Goal: Book appointment/travel/reservation

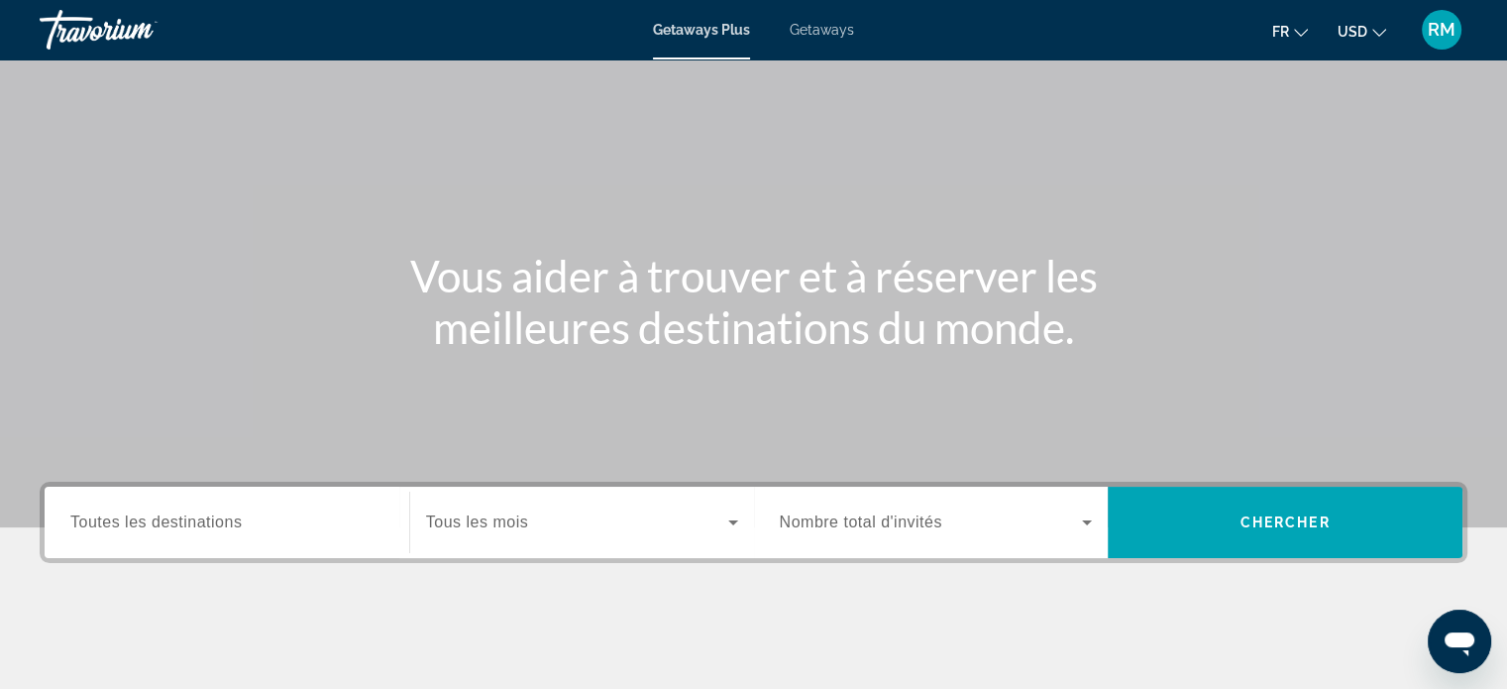
scroll to position [382, 0]
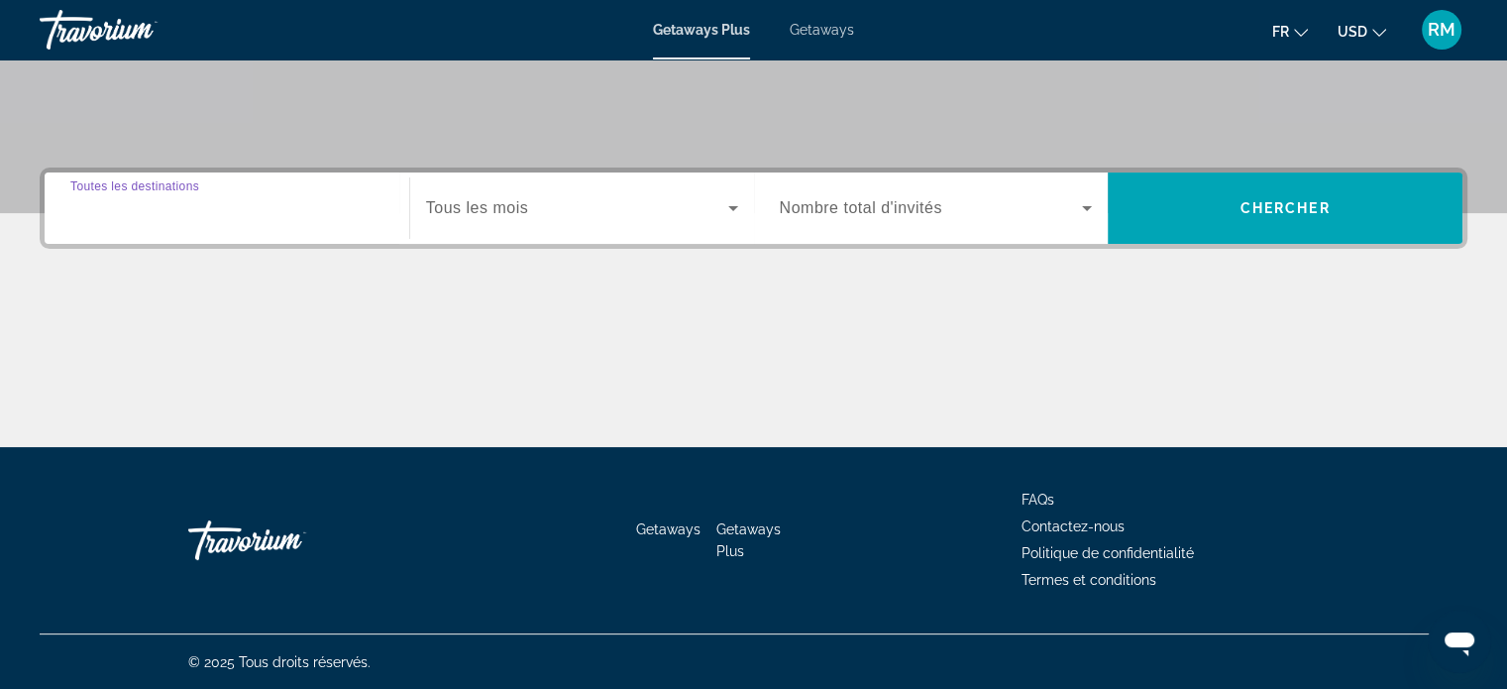
click at [221, 197] on input "Destination Toutes les destinations" at bounding box center [226, 209] width 313 height 24
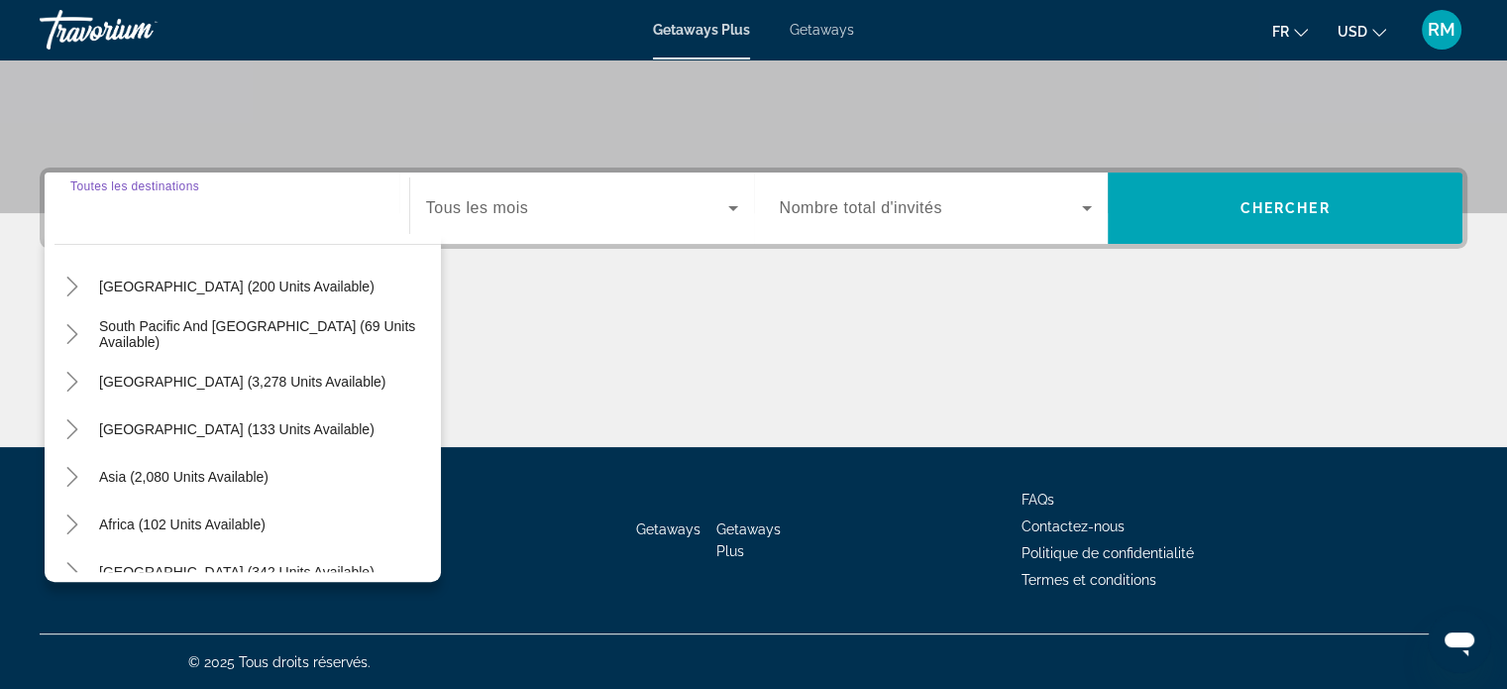
scroll to position [321, 0]
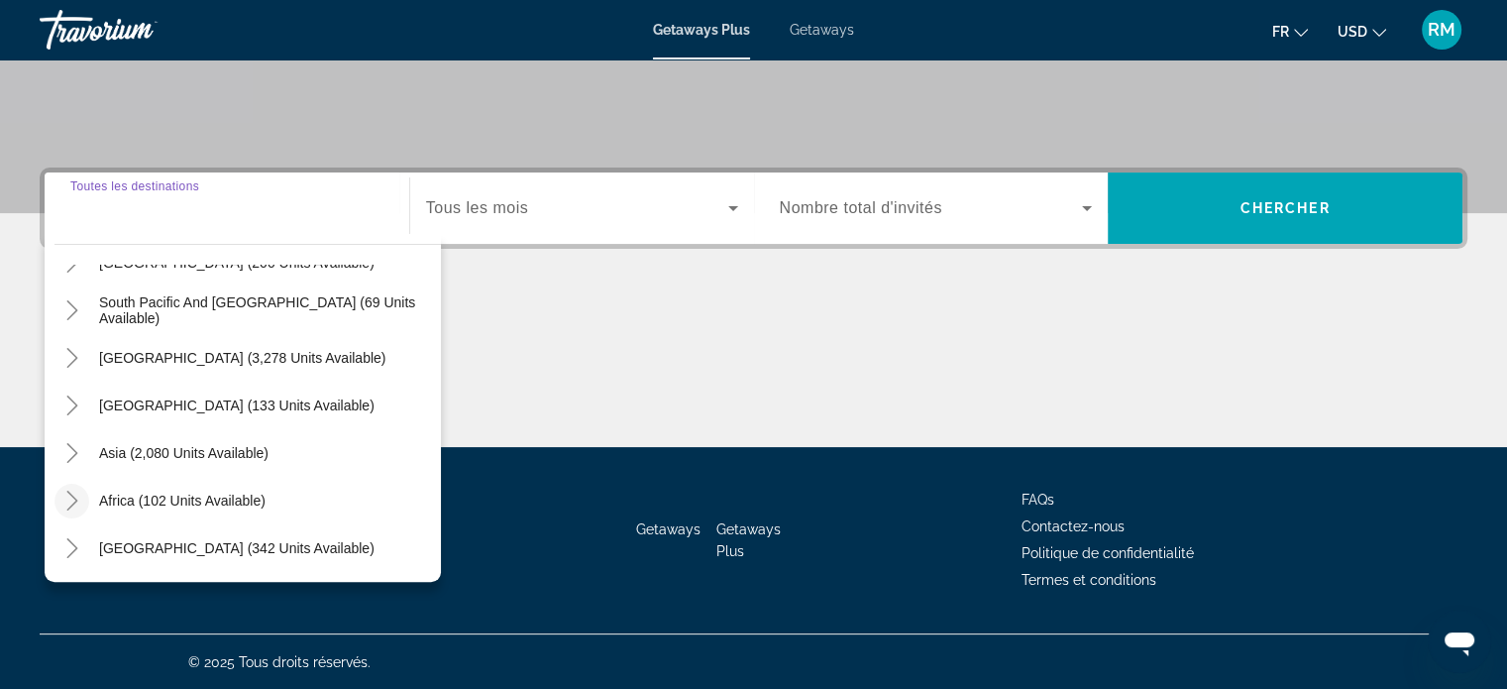
click at [74, 501] on icon "Toggle Africa (102 units available)" at bounding box center [71, 501] width 11 height 20
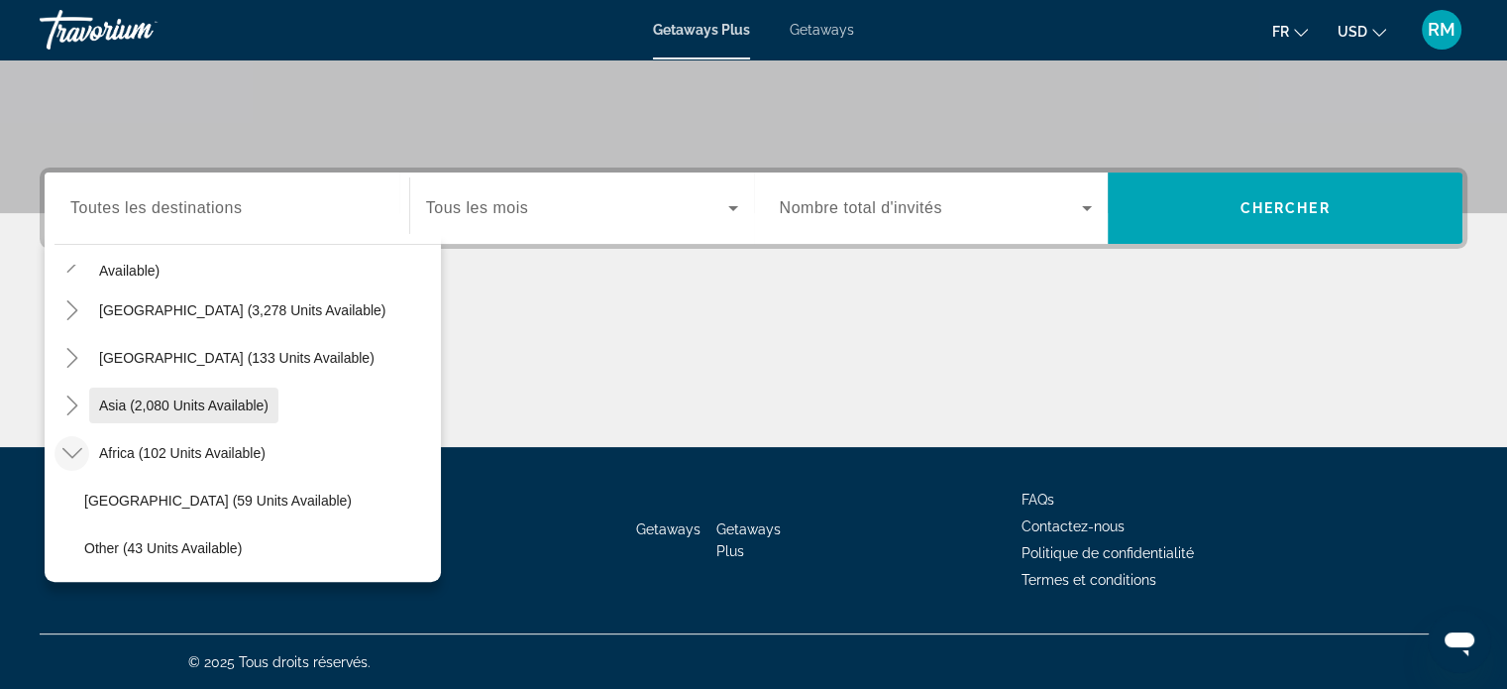
scroll to position [416, 0]
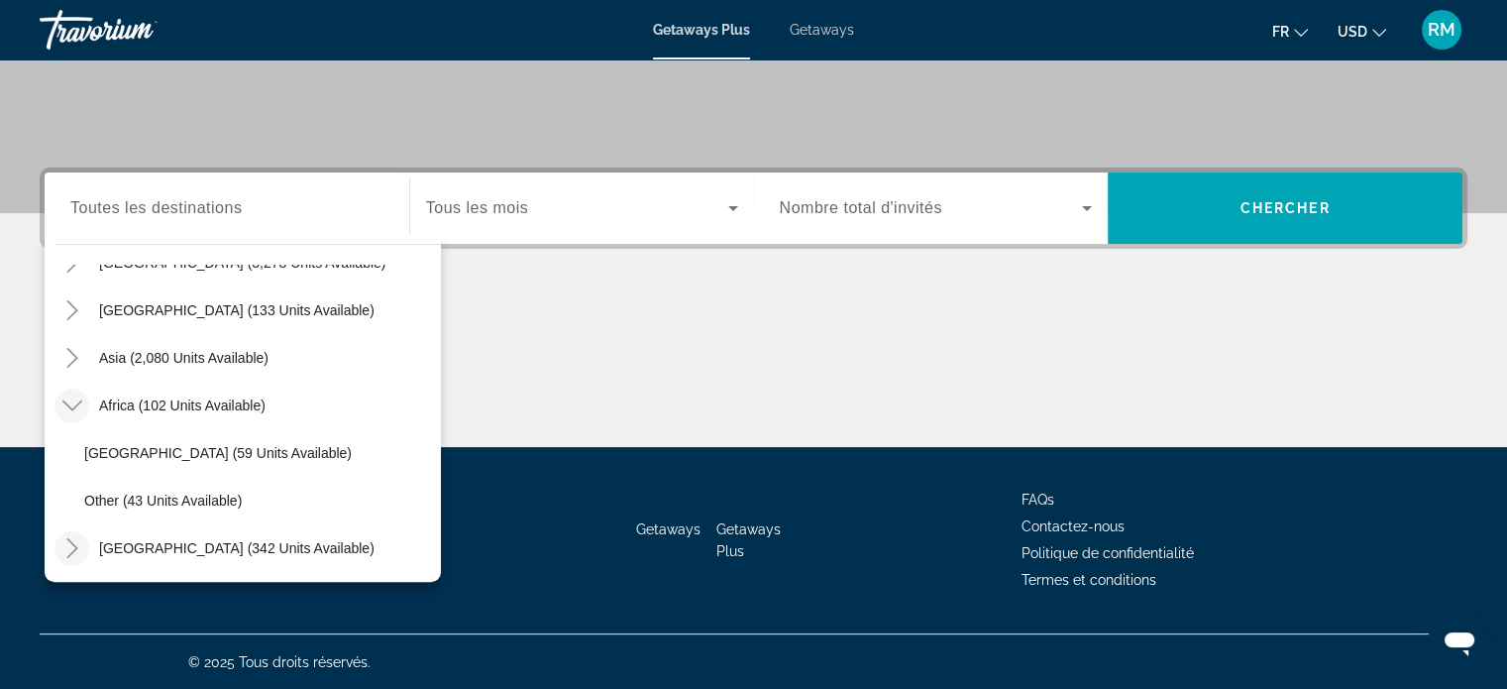
click at [73, 550] on icon "Toggle Middle East (342 units available)" at bounding box center [72, 548] width 20 height 20
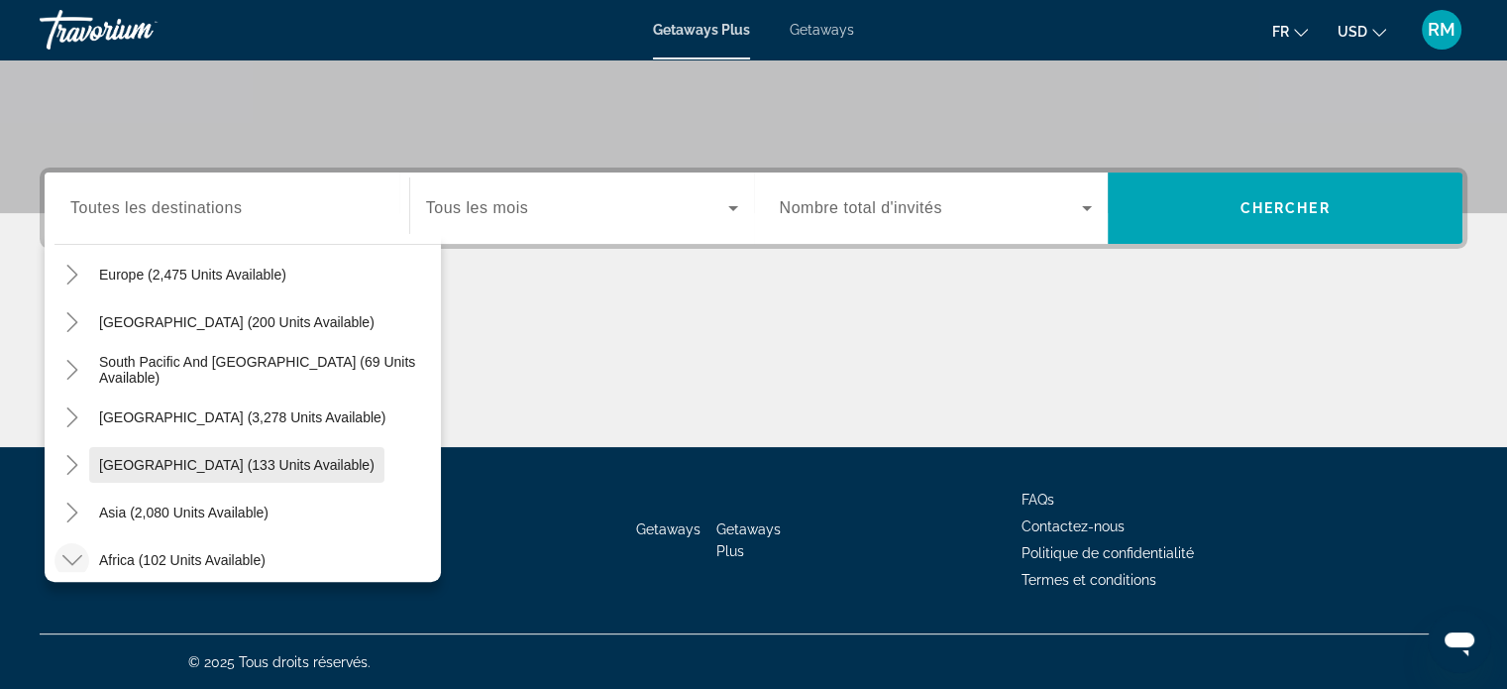
scroll to position [163, 0]
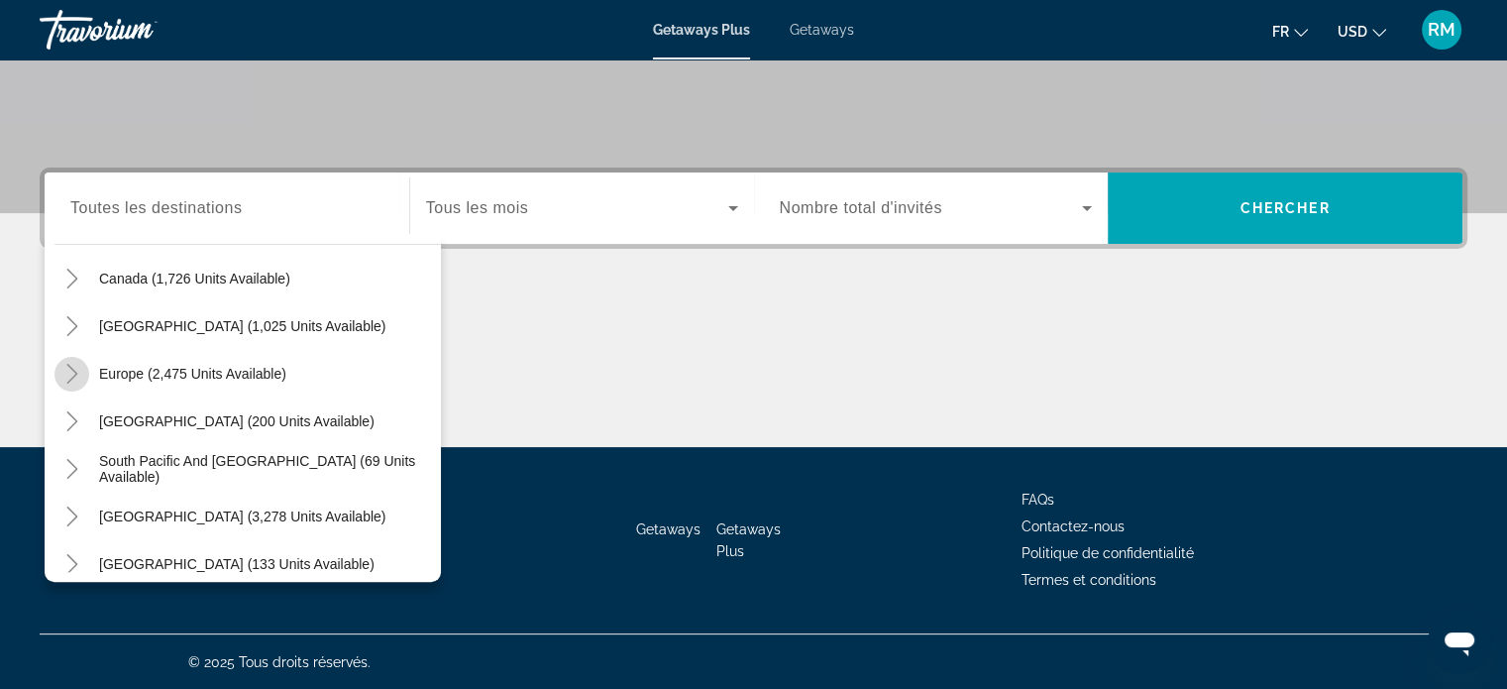
click at [68, 368] on icon "Toggle Europe (2,475 units available)" at bounding box center [72, 374] width 20 height 20
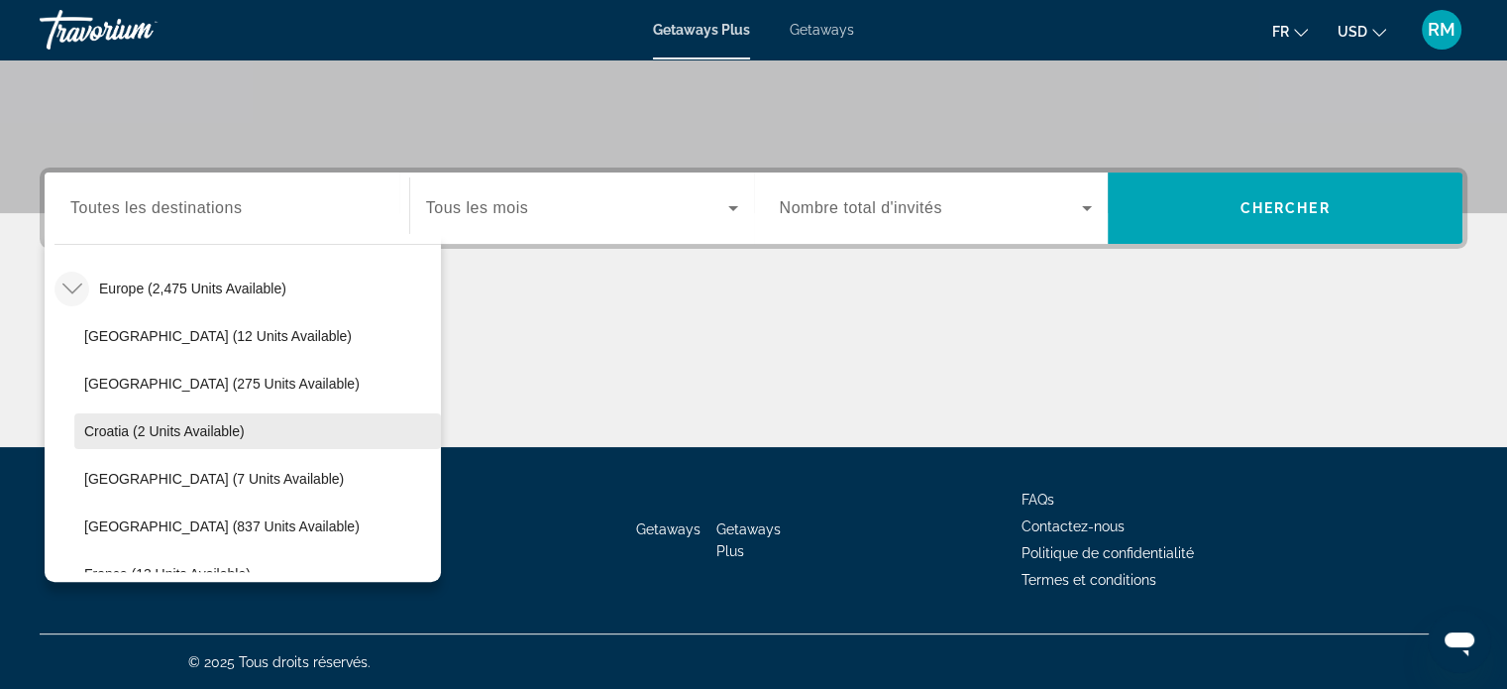
scroll to position [347, 0]
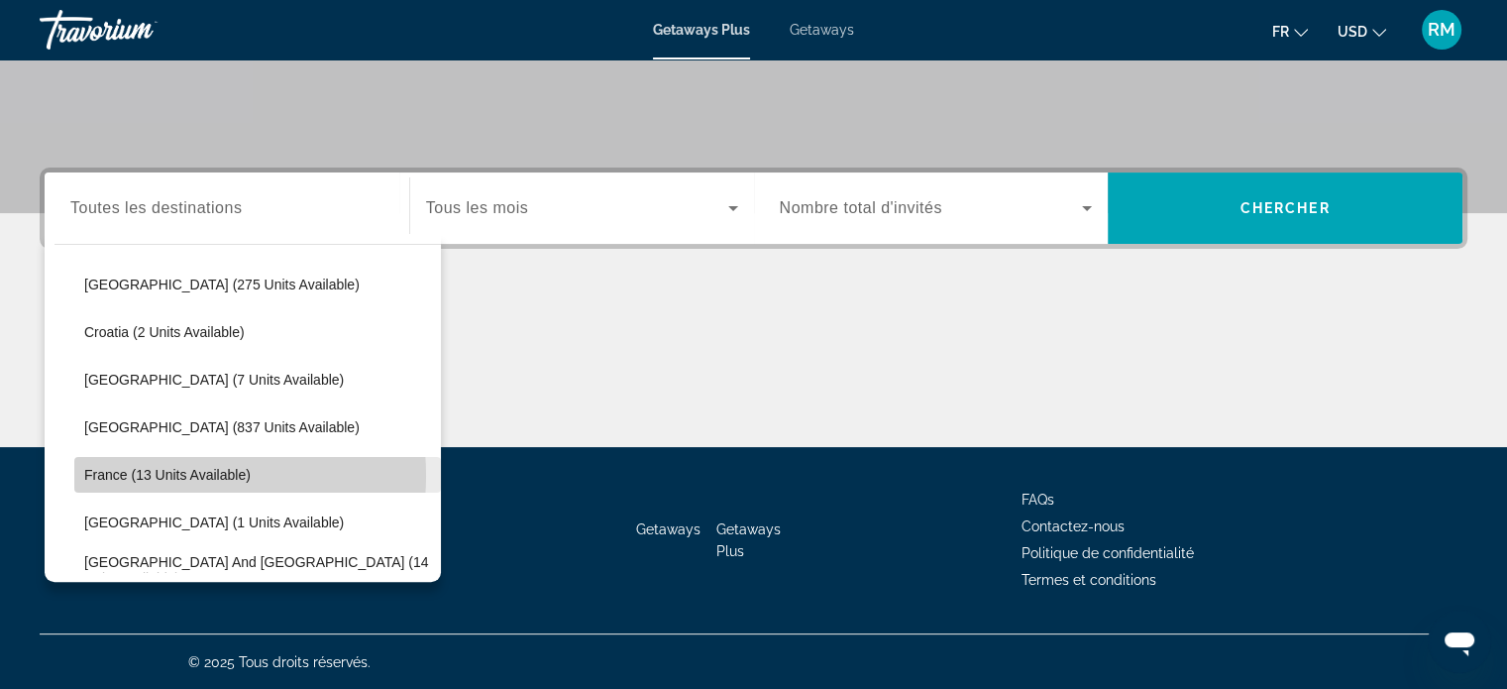
click at [175, 474] on span "France (13 units available)" at bounding box center [167, 475] width 167 height 16
type input "**********"
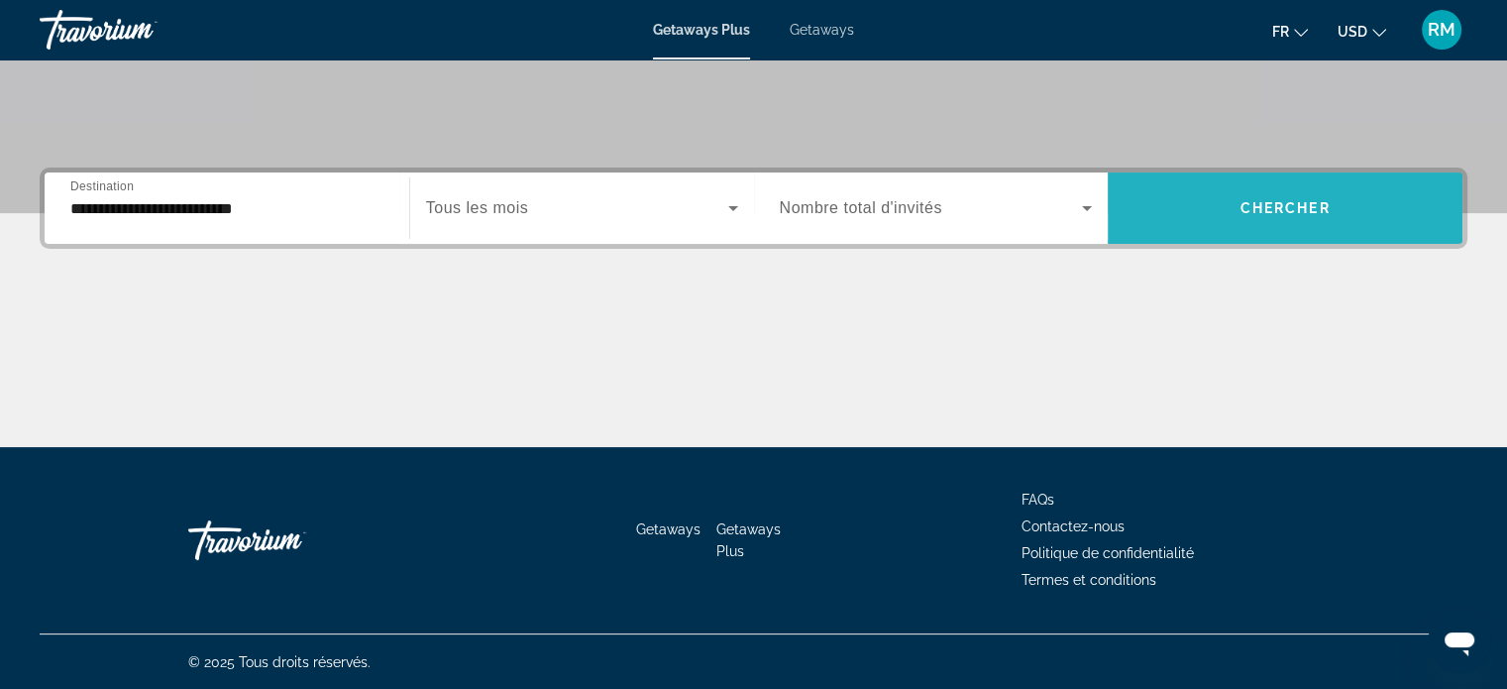
click at [1296, 201] on span "Chercher" at bounding box center [1286, 208] width 90 height 16
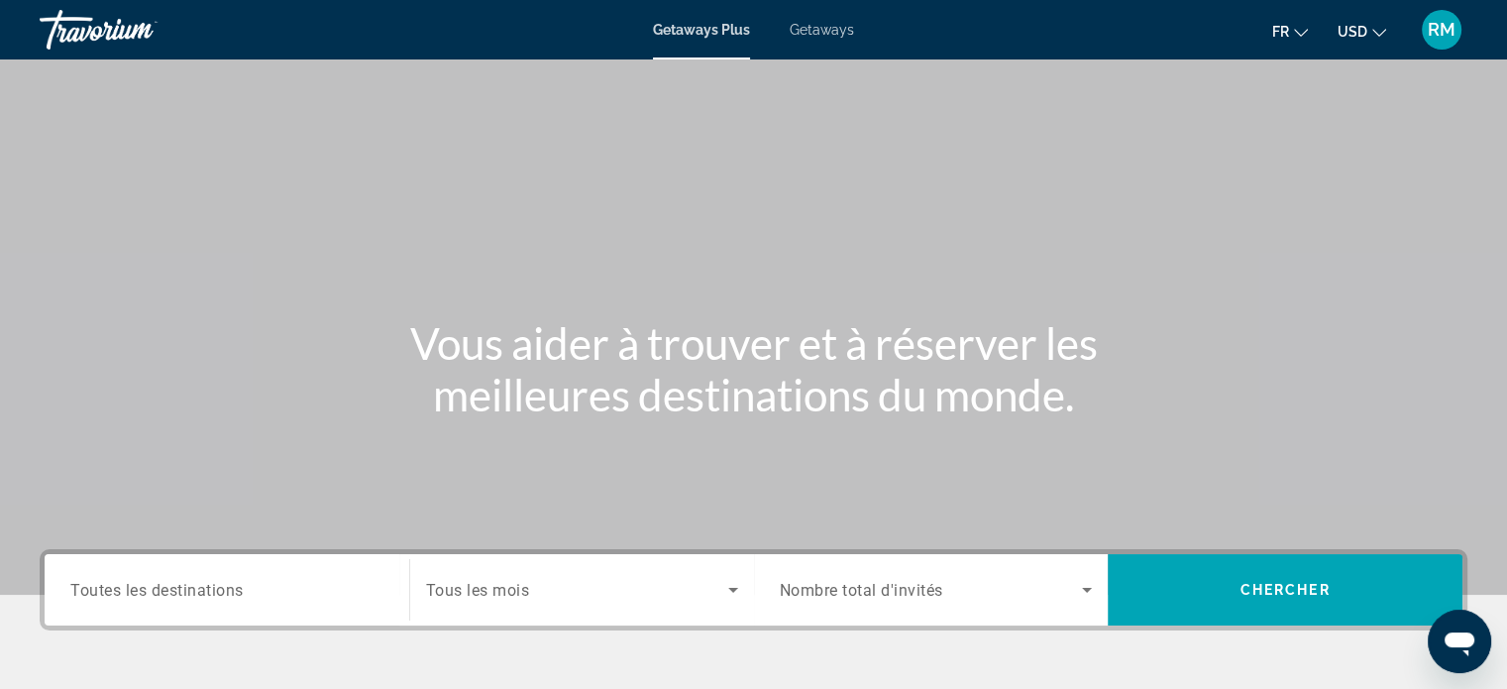
click at [828, 24] on span "Getaways" at bounding box center [822, 30] width 64 height 16
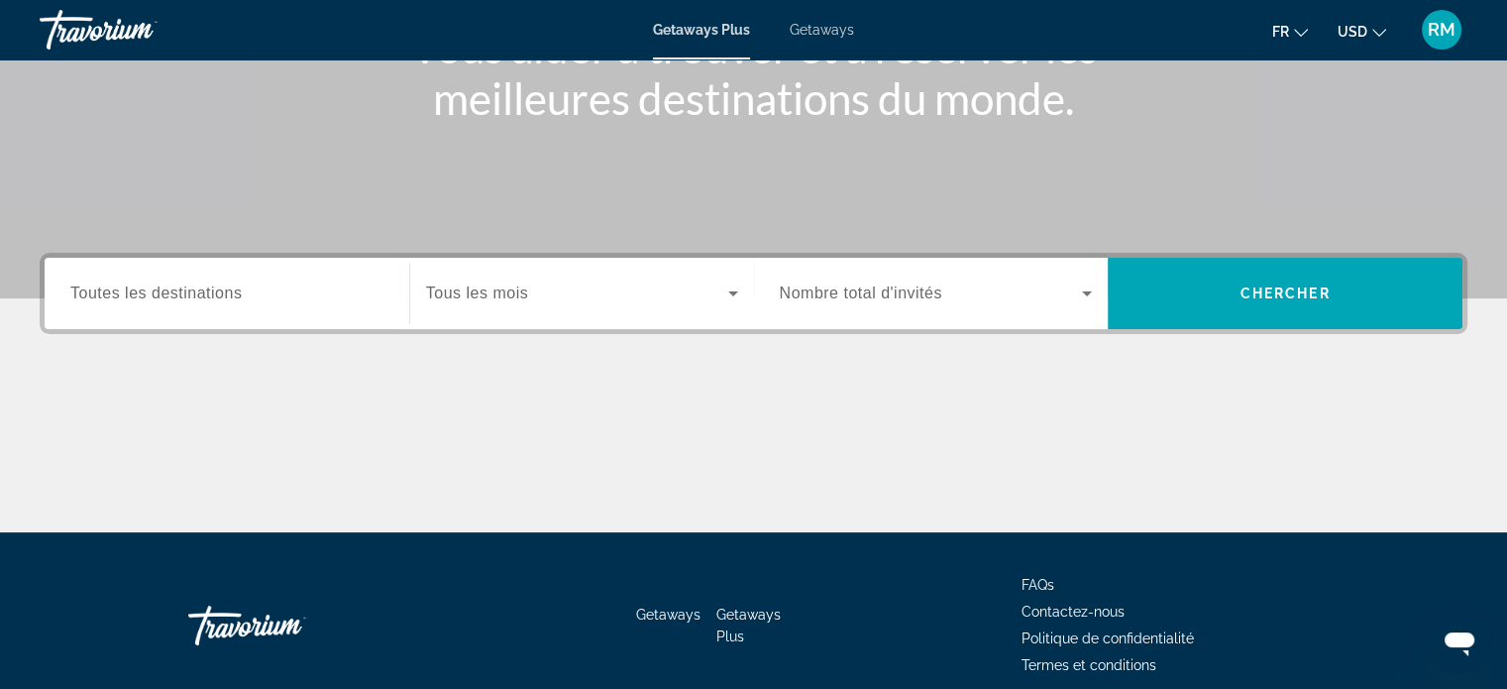
scroll to position [297, 0]
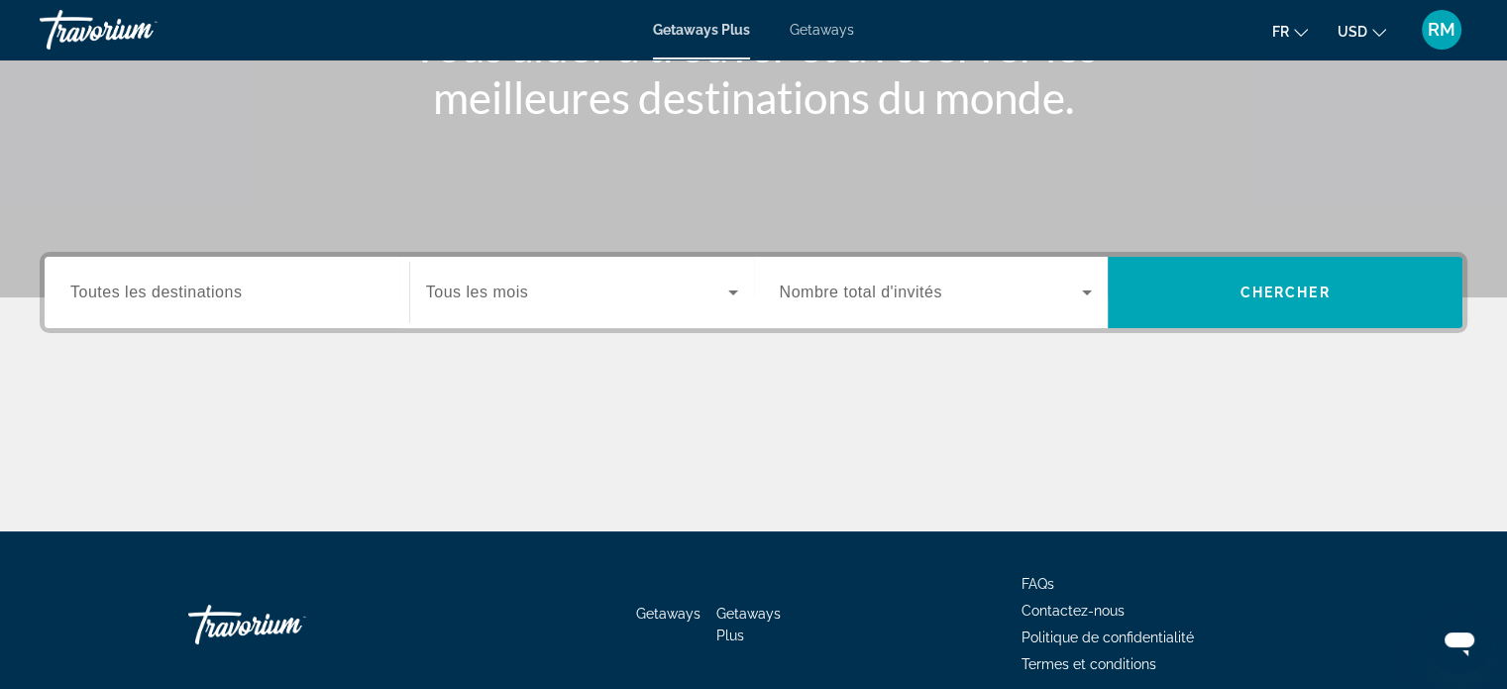
click at [182, 296] on span "Toutes les destinations" at bounding box center [155, 291] width 171 height 17
click at [182, 296] on input "Destination Toutes les destinations" at bounding box center [226, 293] width 313 height 24
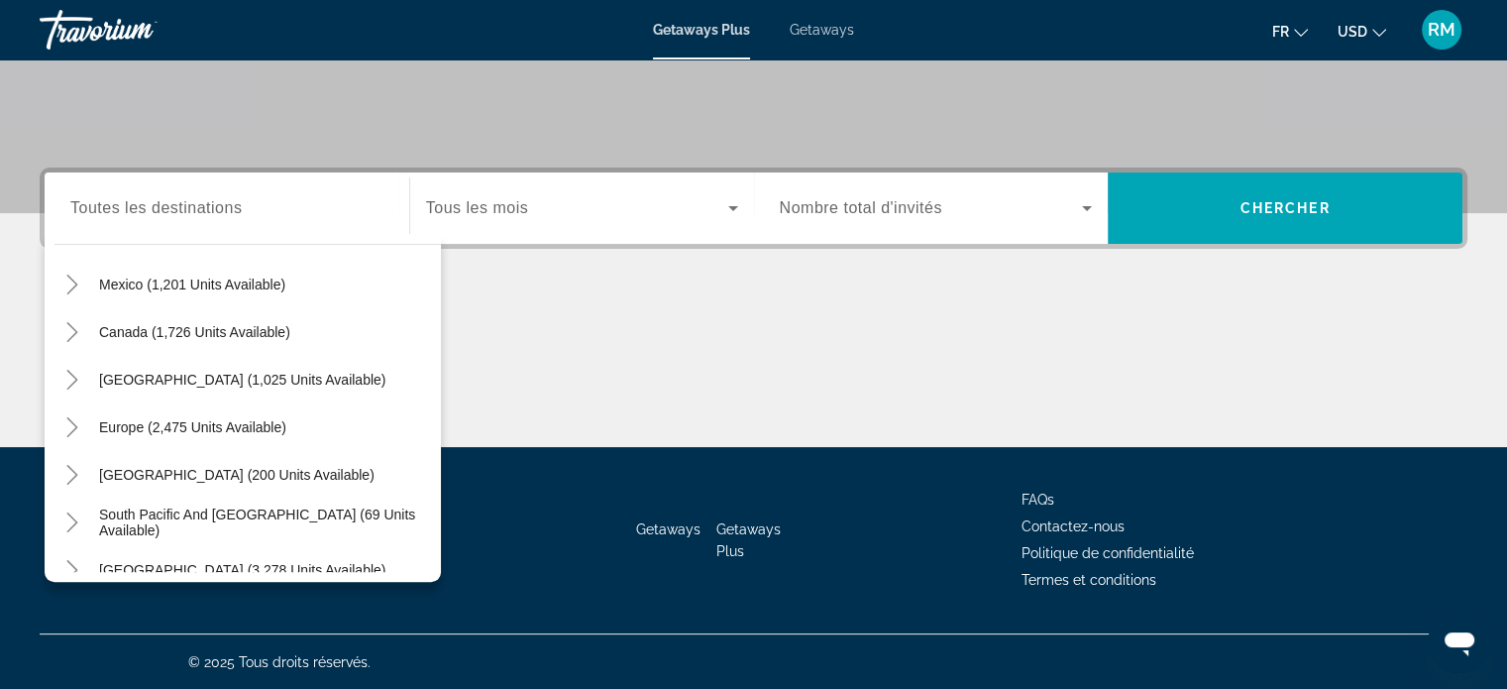
scroll to position [126, 0]
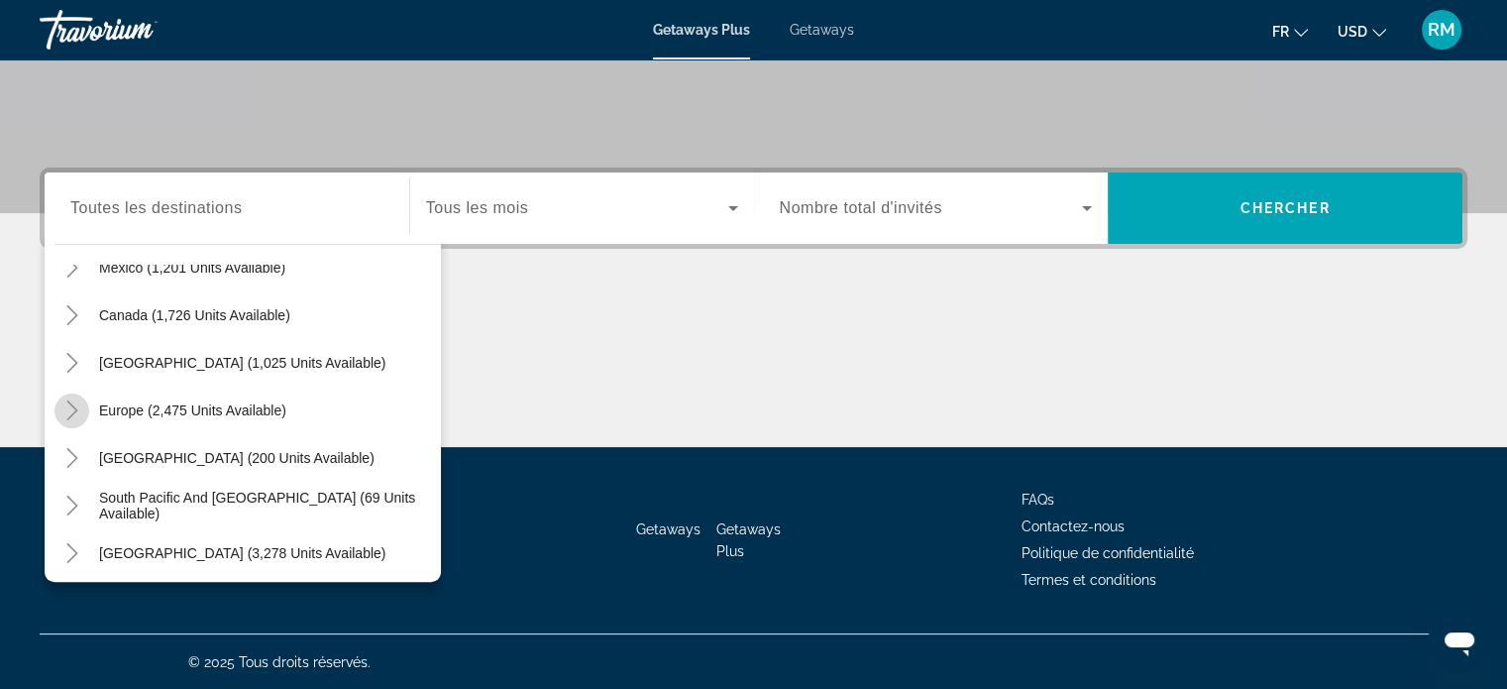
click at [73, 416] on icon "Toggle Europe (2,475 units available)" at bounding box center [72, 410] width 20 height 20
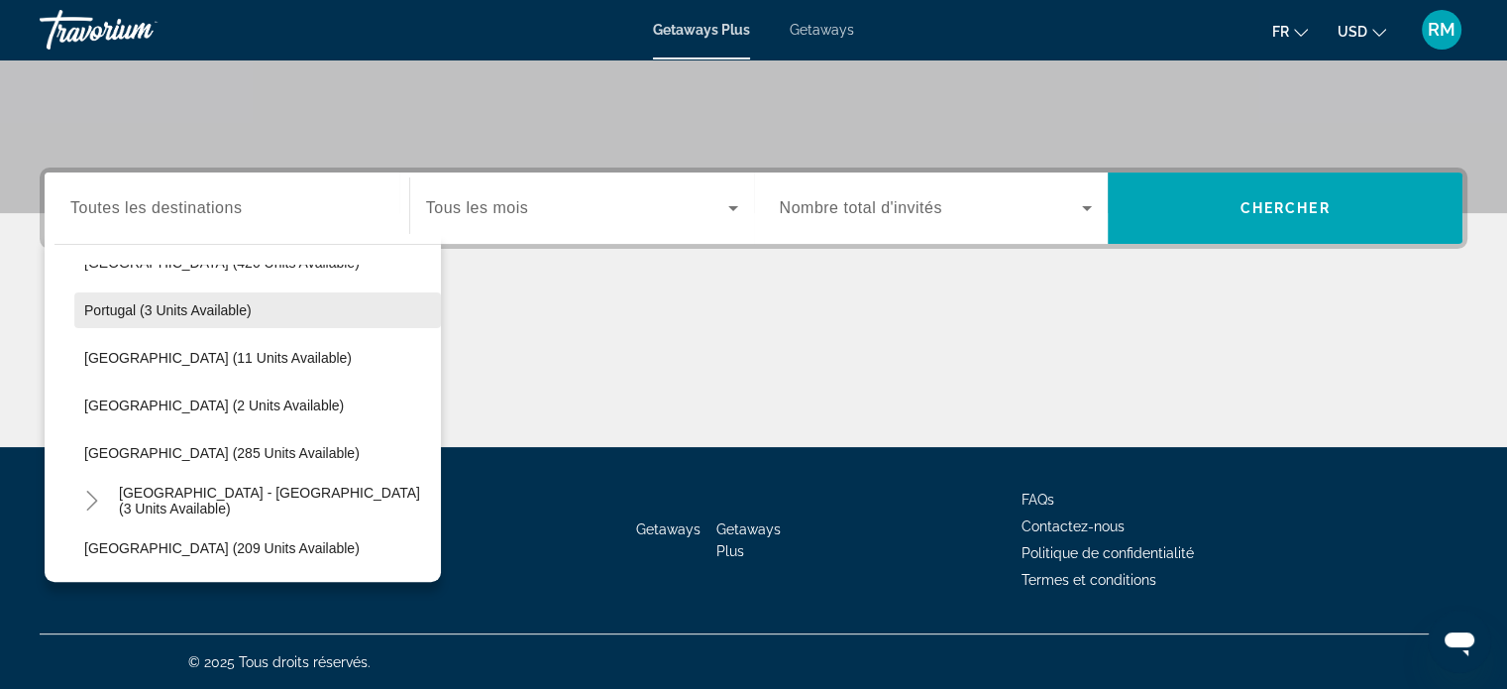
scroll to position [842, 0]
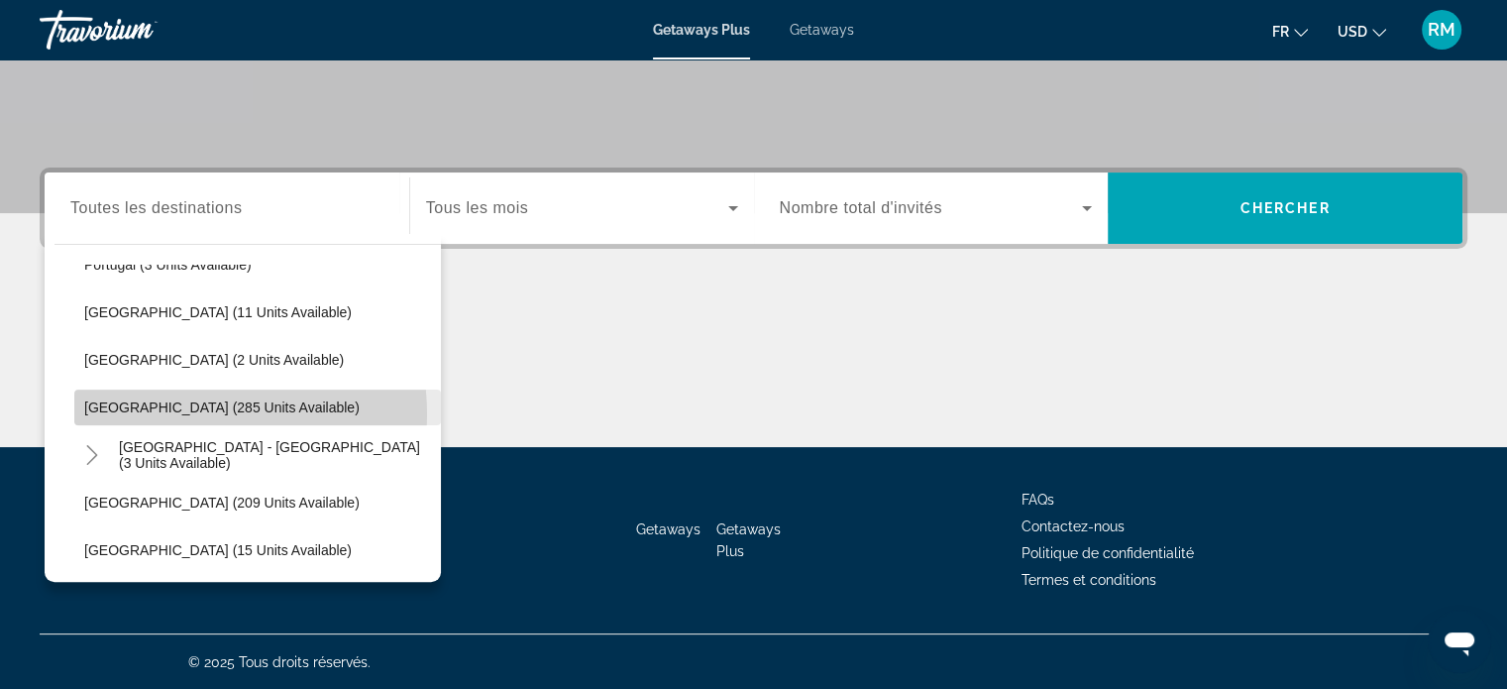
click at [178, 412] on span "Spain (285 units available)" at bounding box center [222, 407] width 276 height 16
type input "**********"
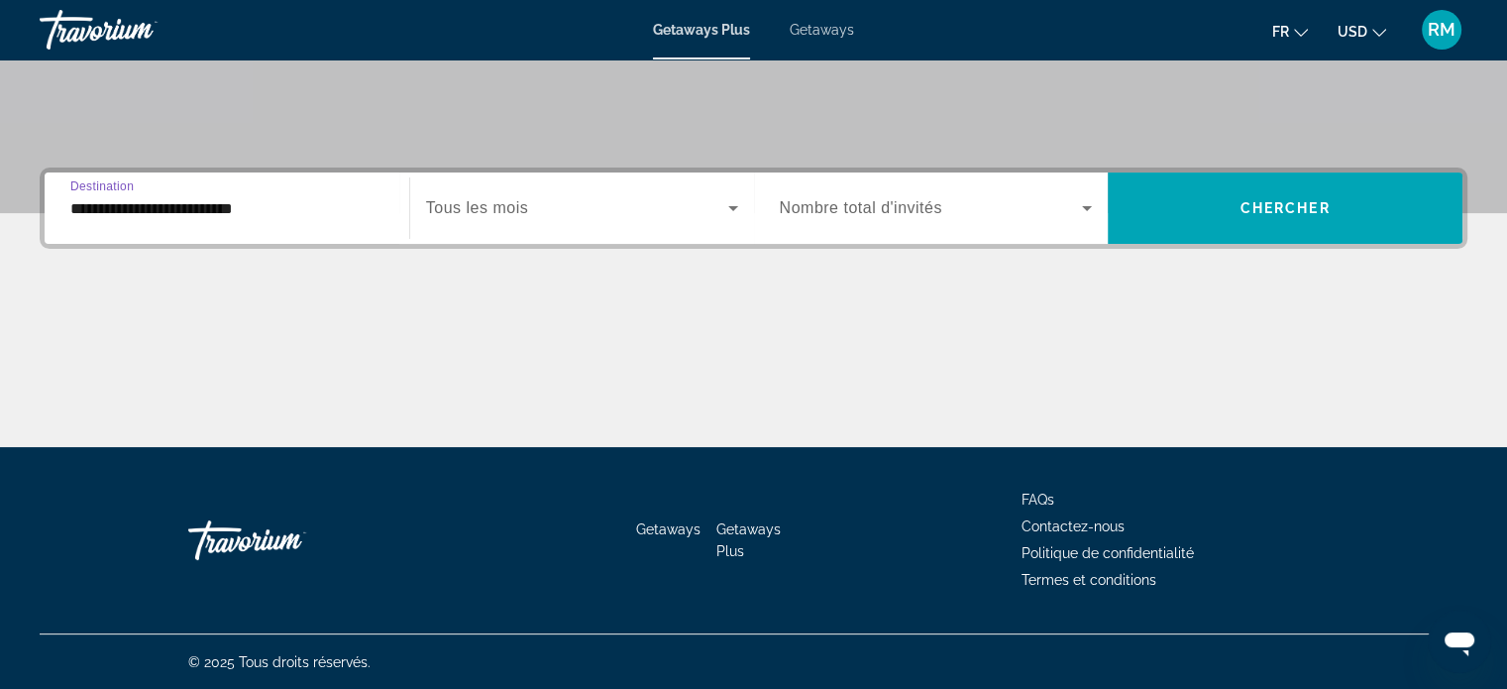
click at [1043, 209] on span "Search widget" at bounding box center [931, 208] width 303 height 24
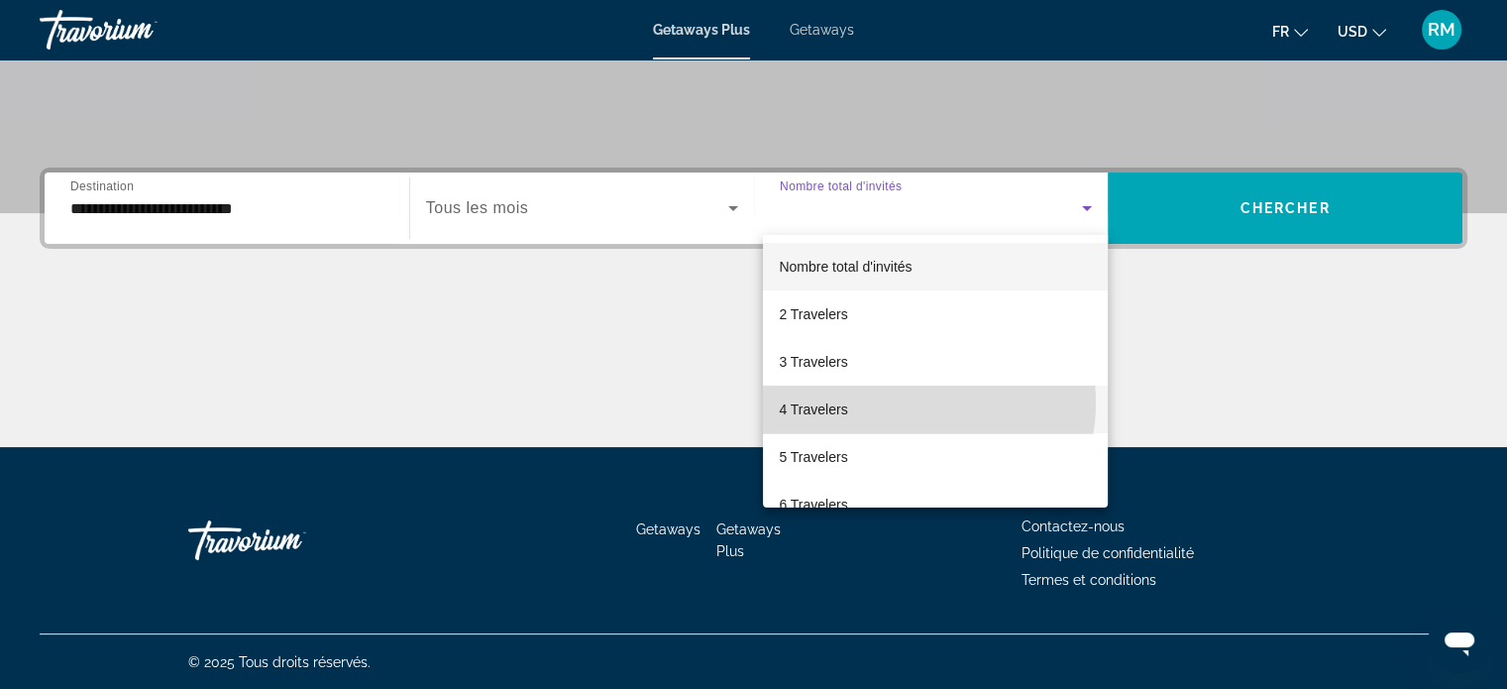
click at [908, 402] on mat-option "4 Travelers" at bounding box center [935, 410] width 345 height 48
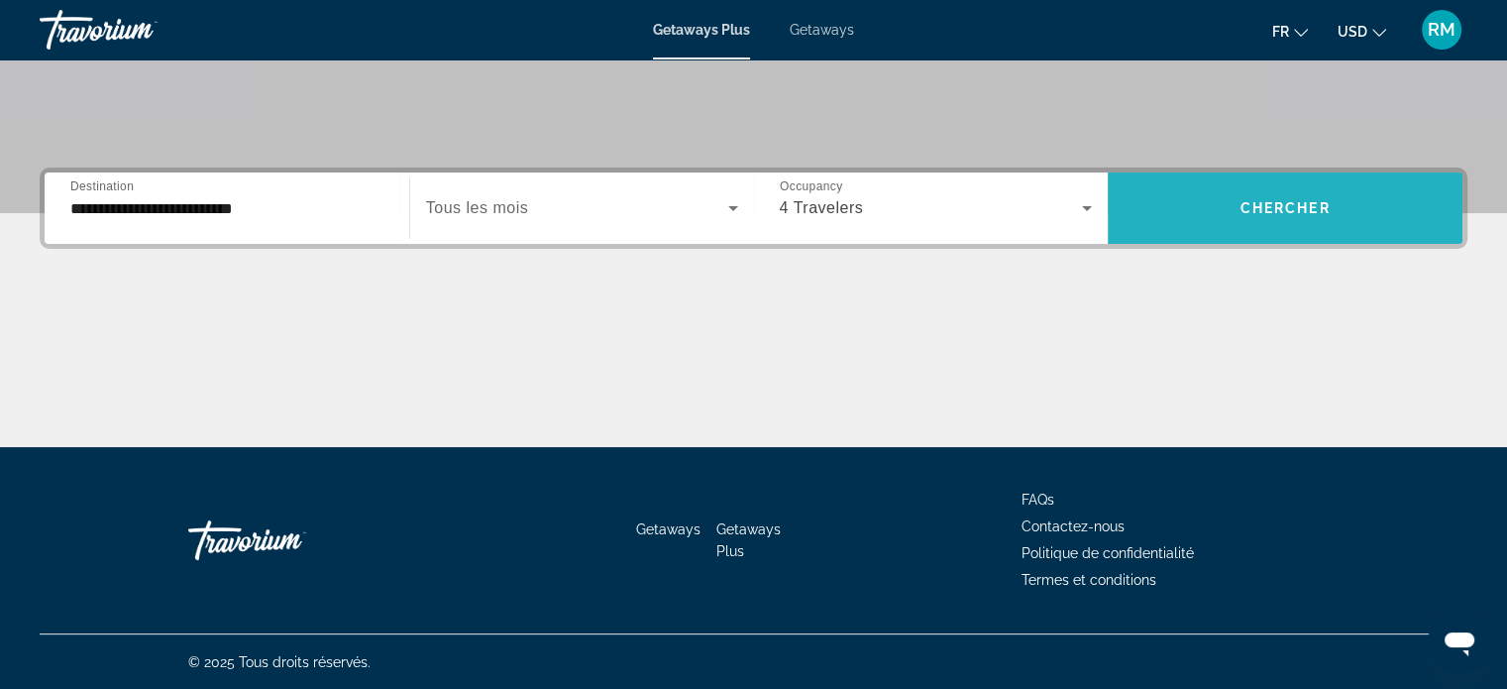
click at [1292, 223] on span "Search widget" at bounding box center [1285, 208] width 355 height 48
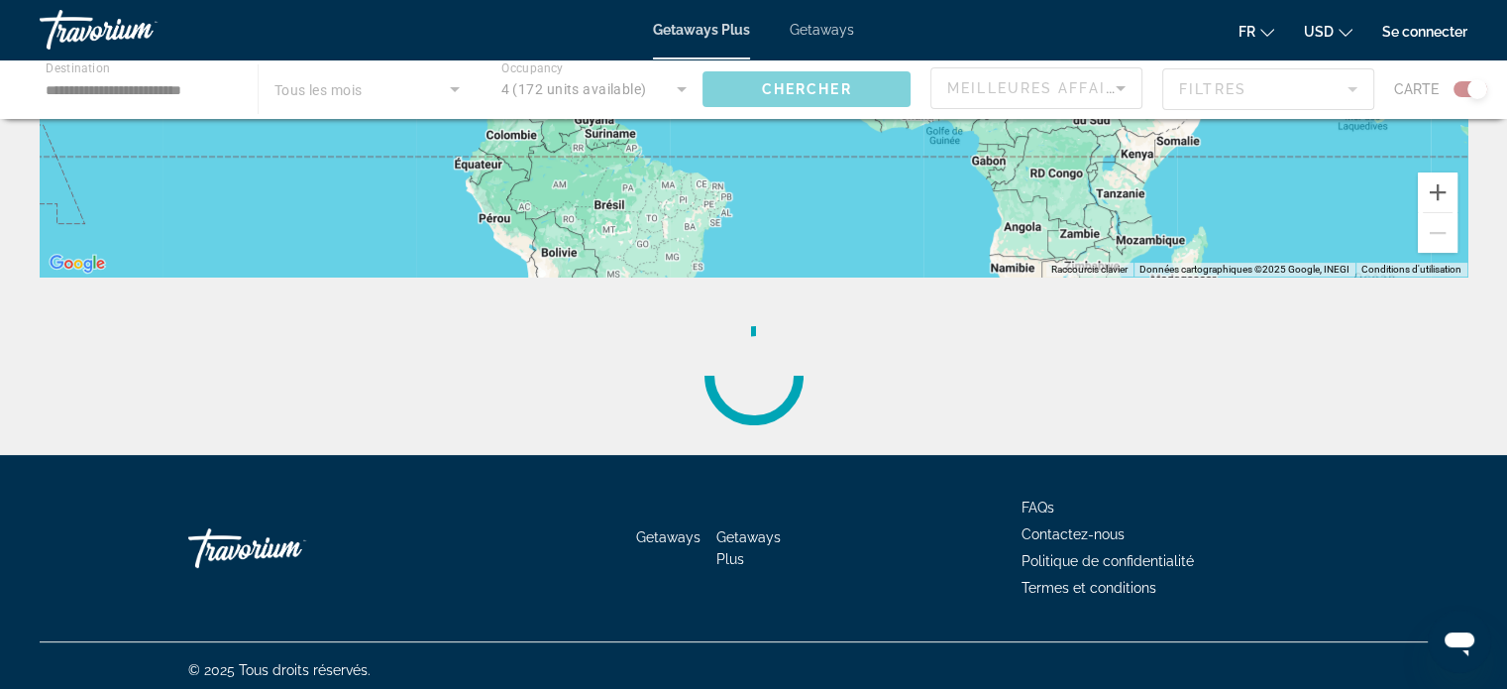
scroll to position [465, 0]
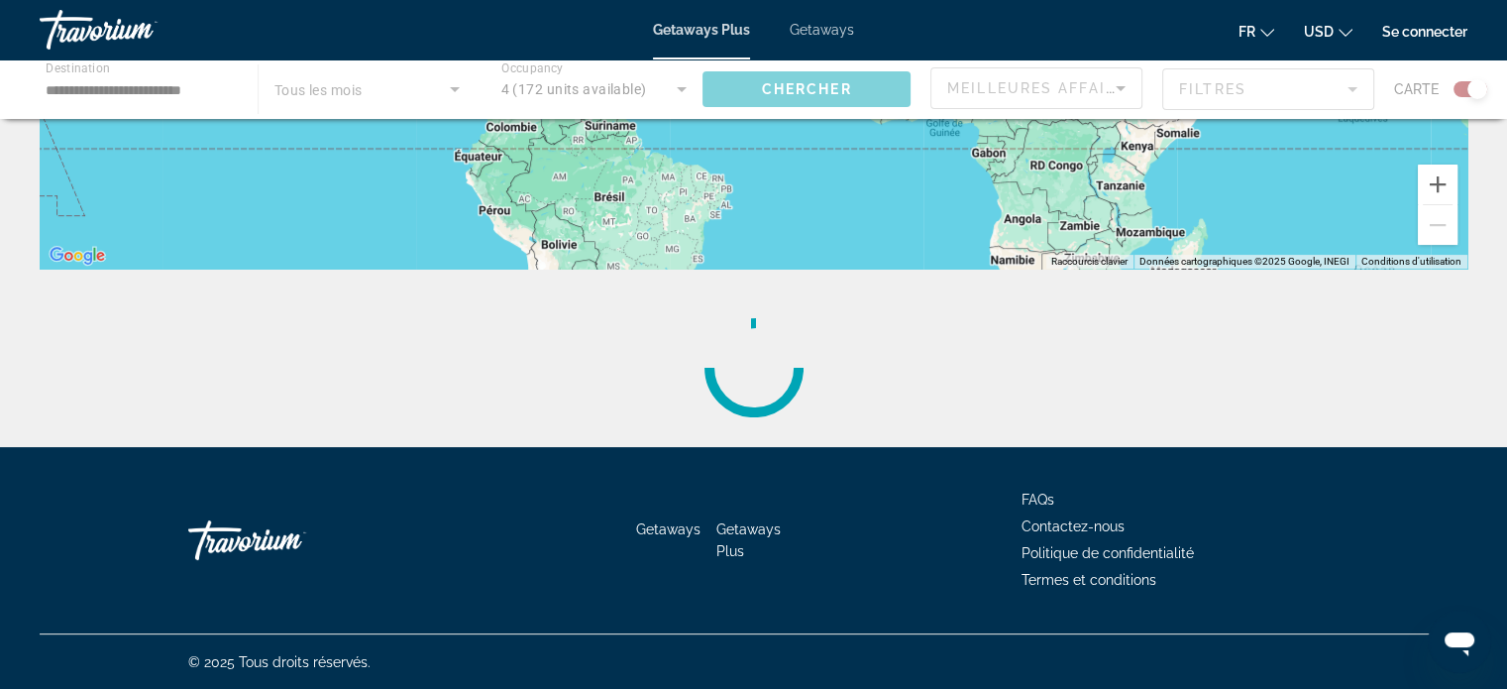
click at [815, 33] on span "Getaways" at bounding box center [822, 30] width 64 height 16
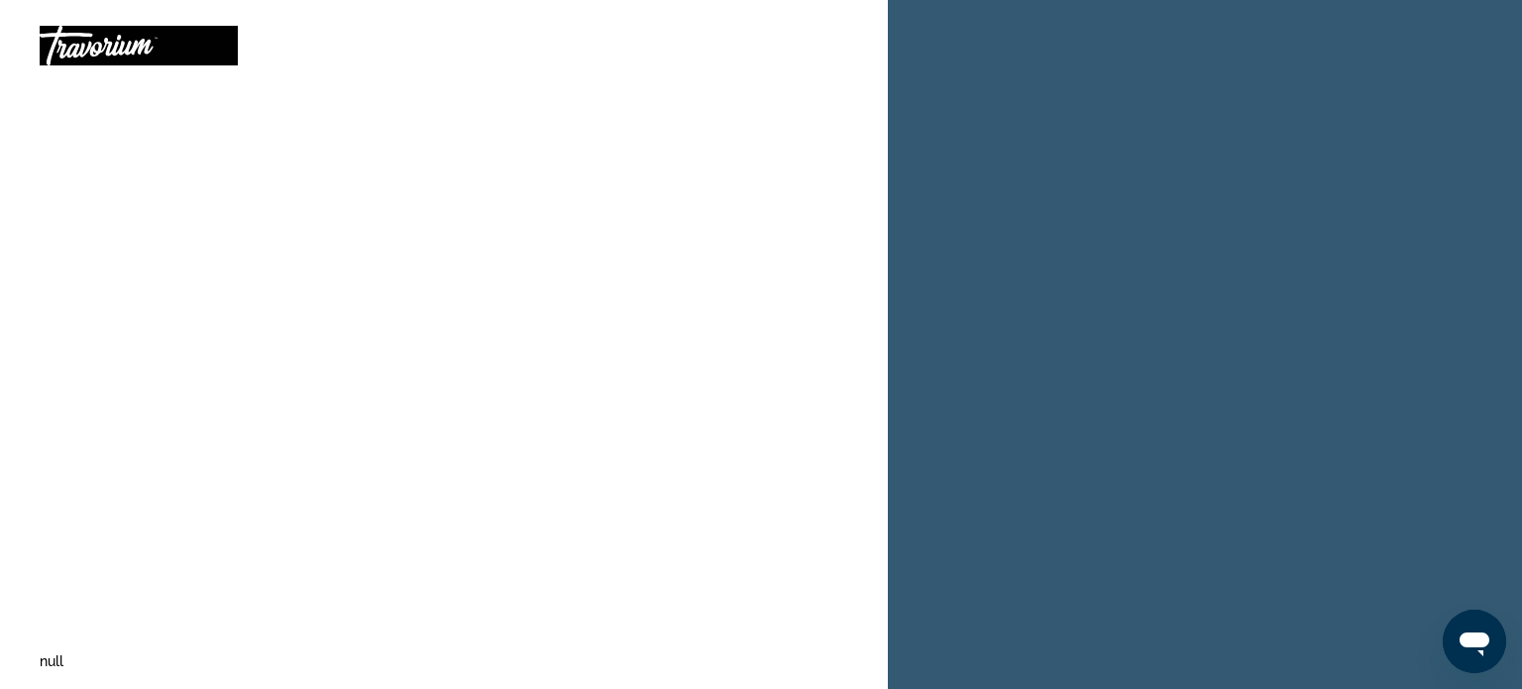
click at [598, 446] on div "null" at bounding box center [444, 344] width 888 height 689
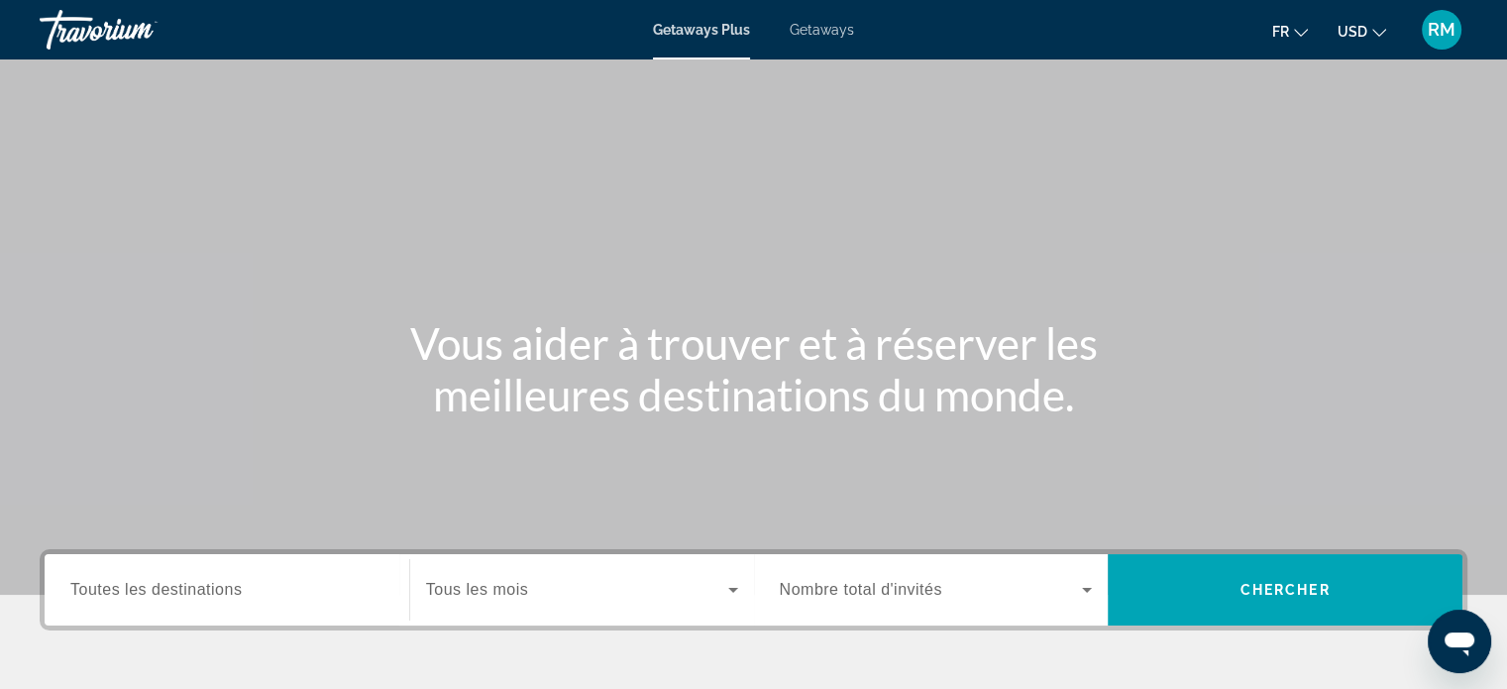
click at [815, 26] on span "Getaways" at bounding box center [822, 30] width 64 height 16
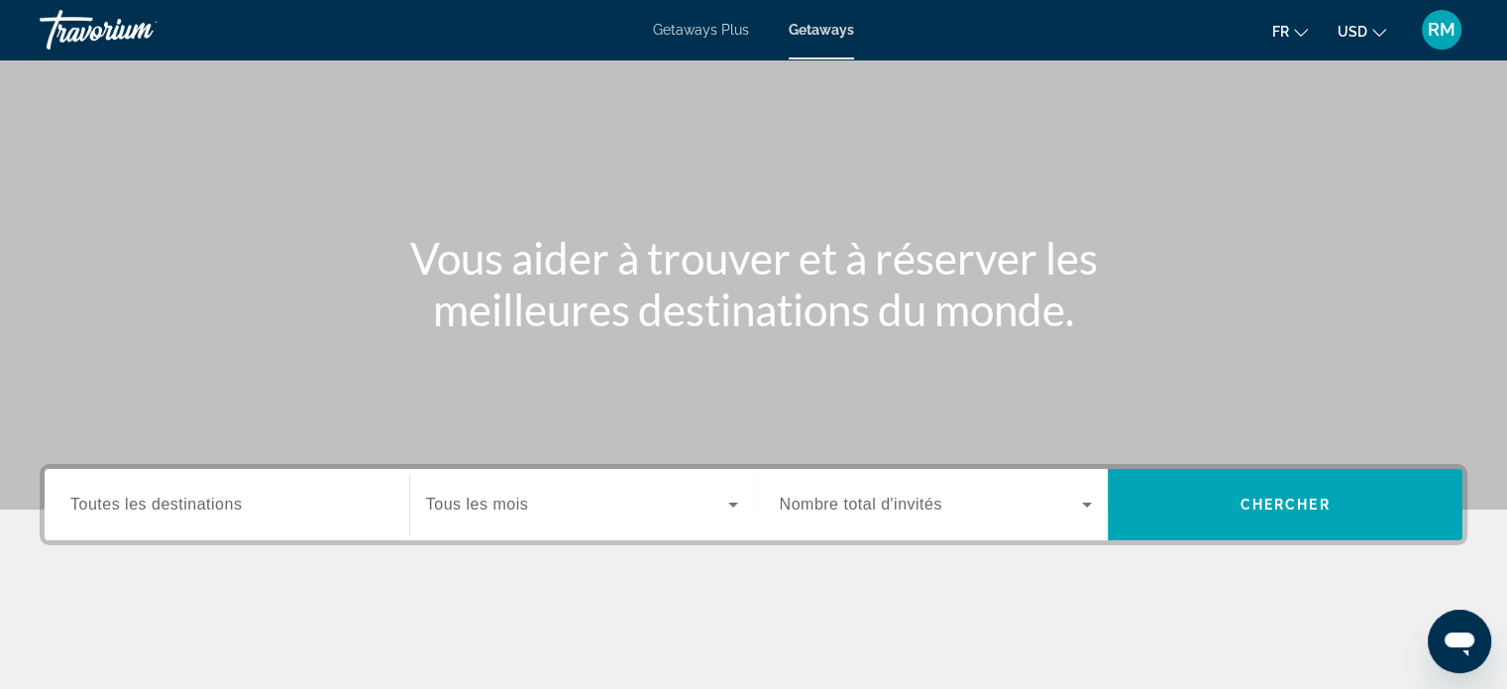
scroll to position [297, 0]
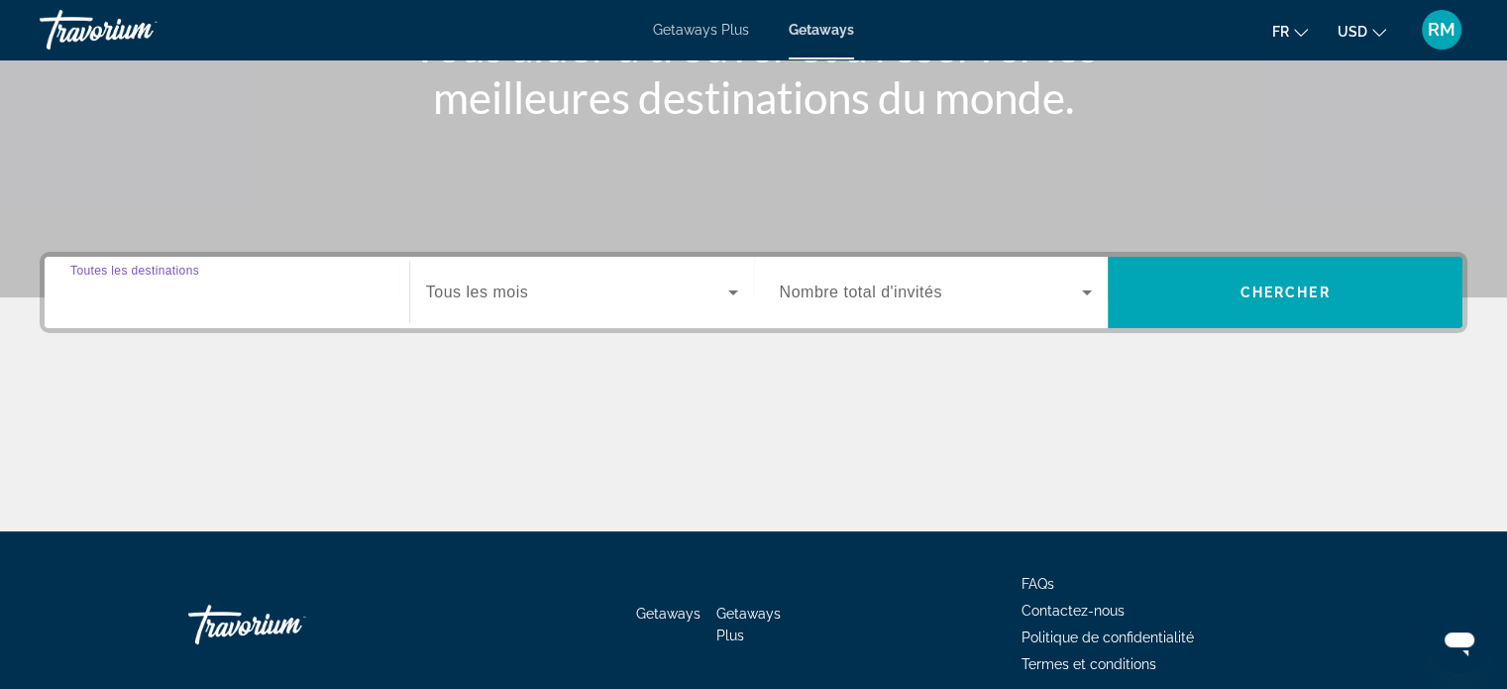
click at [264, 292] on input "Destination Toutes les destinations" at bounding box center [226, 293] width 313 height 24
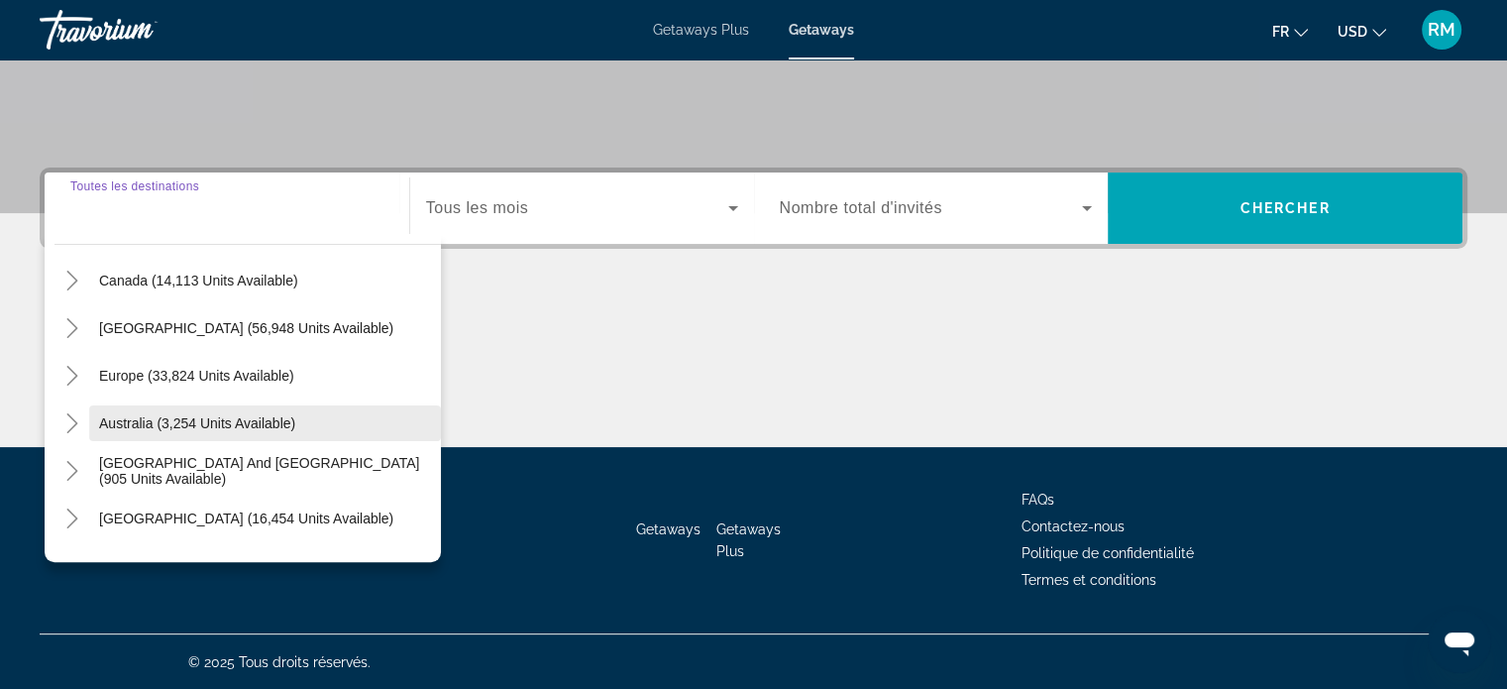
scroll to position [198, 0]
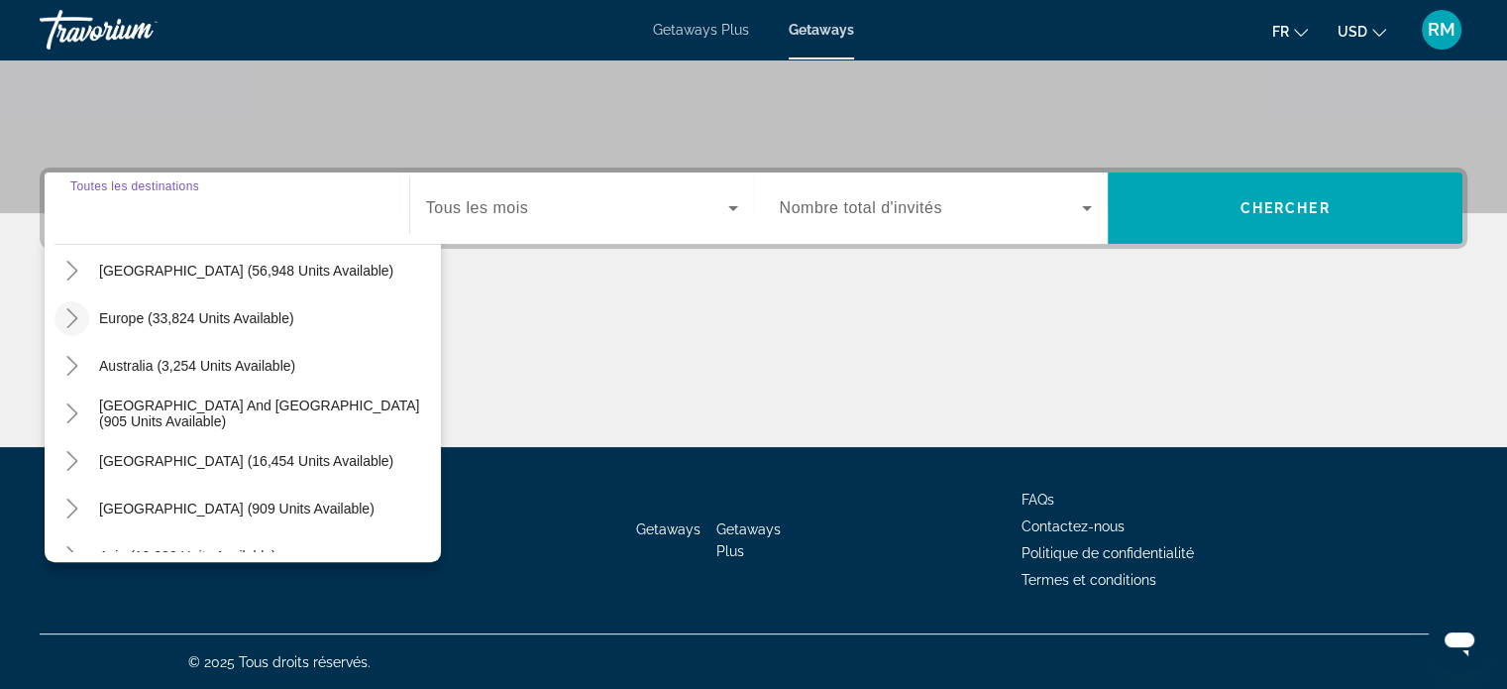
click at [66, 320] on icon "Toggle Europe (33,824 units available)" at bounding box center [72, 318] width 20 height 20
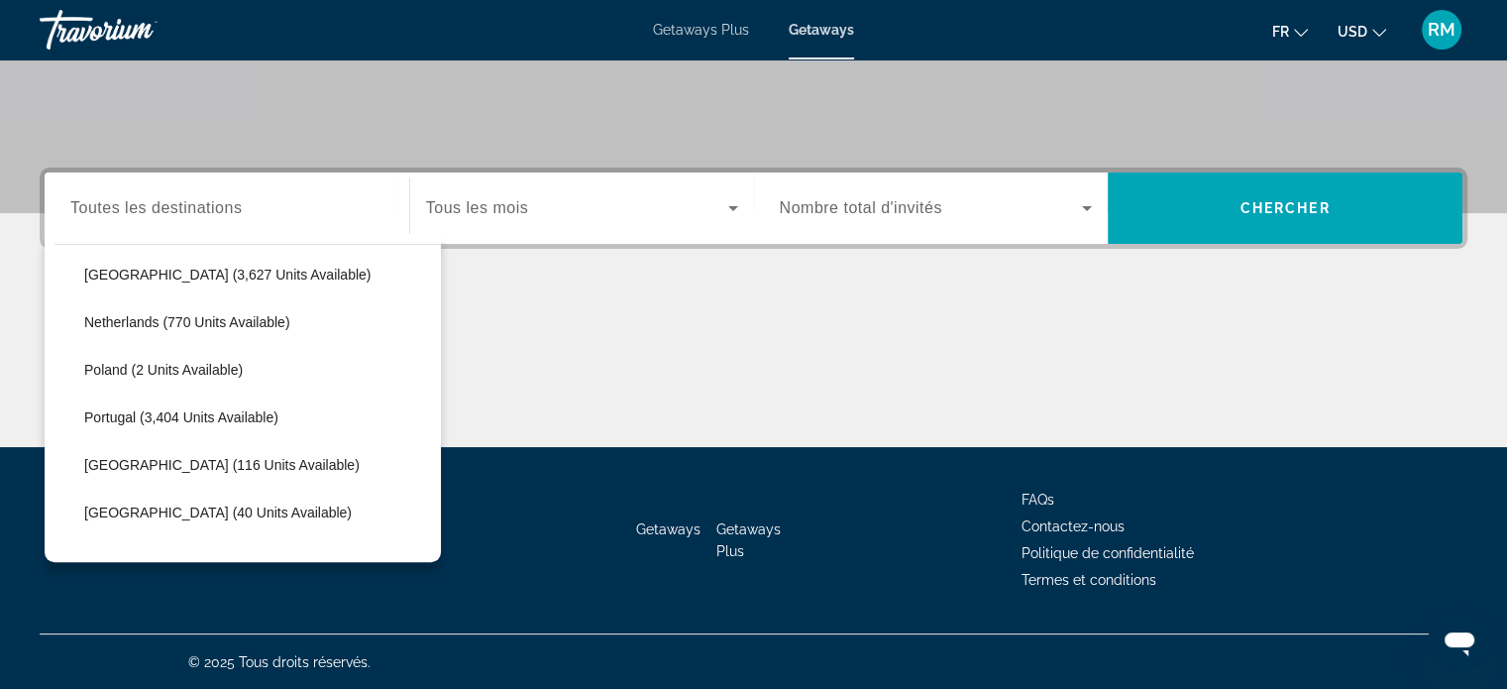
scroll to position [842, 0]
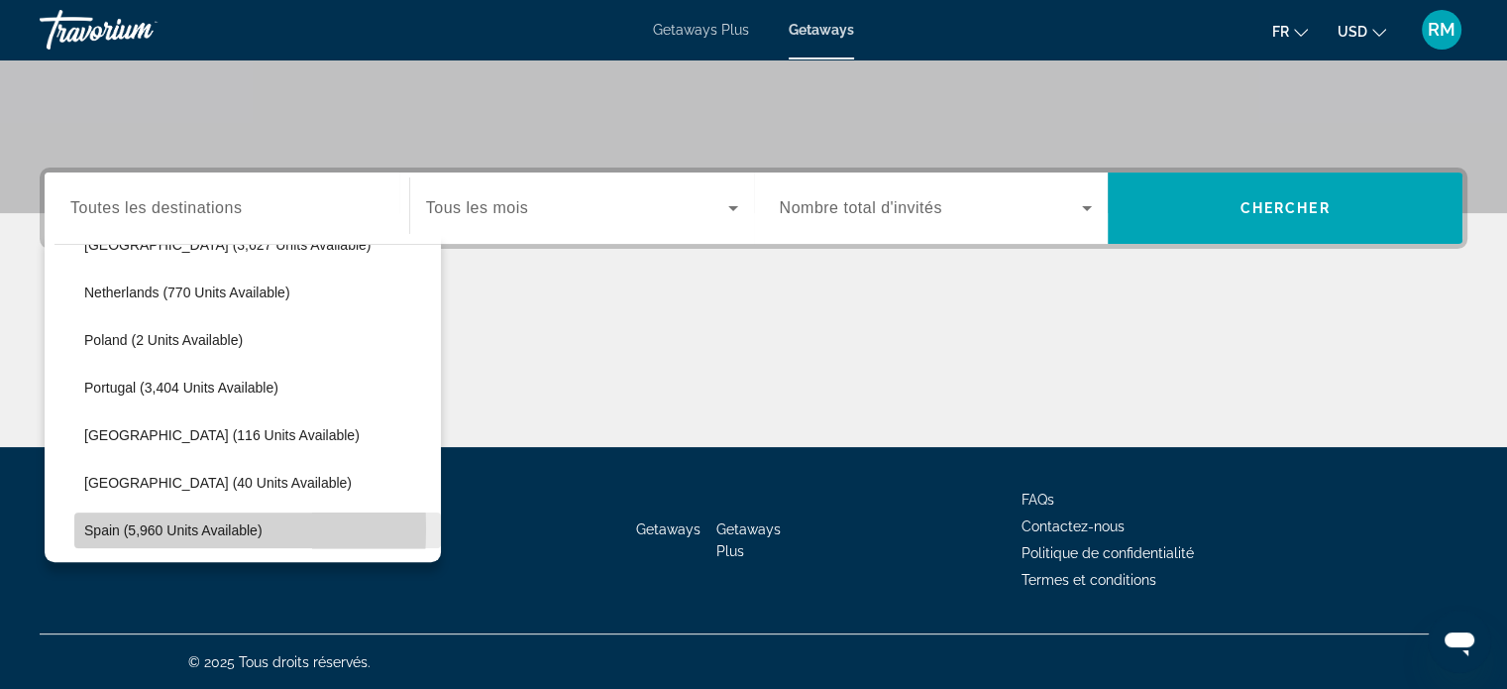
click at [117, 527] on span "Spain (5,960 units available)" at bounding box center [173, 530] width 178 height 16
type input "**********"
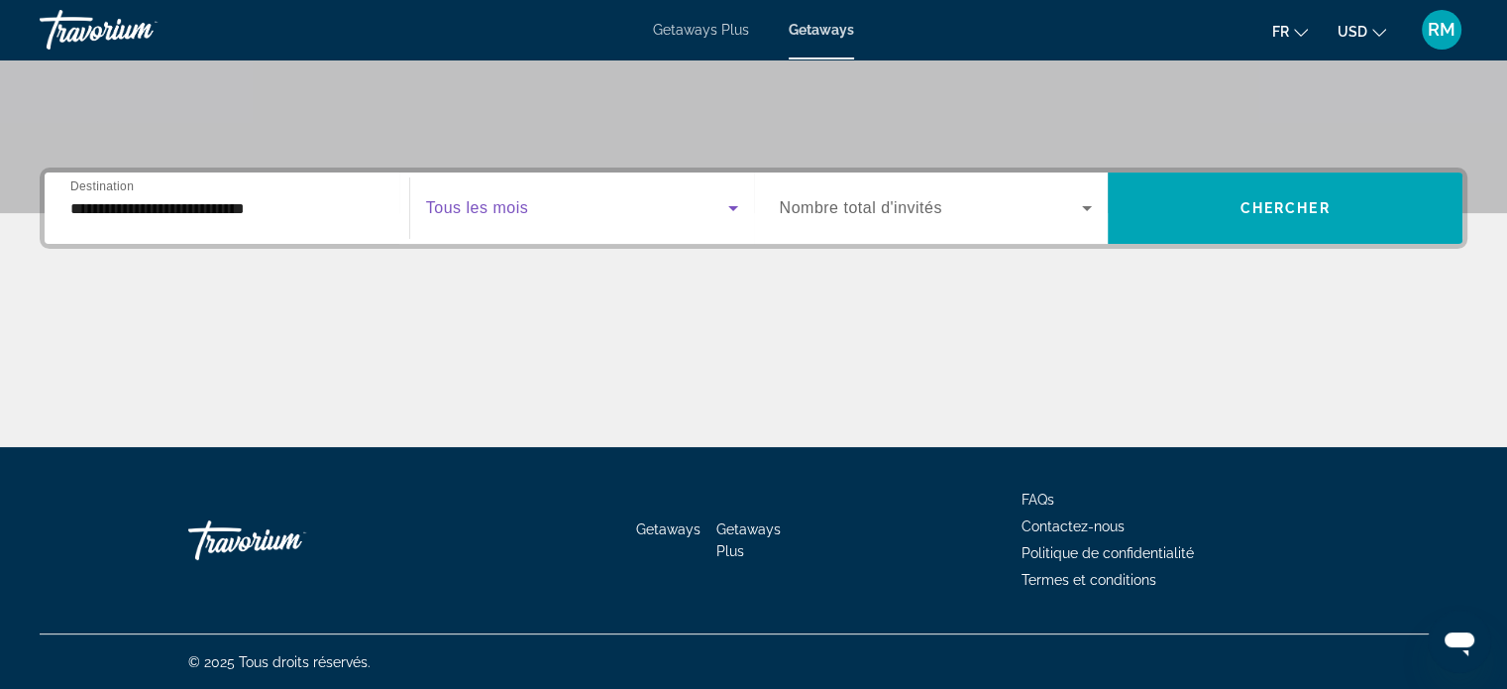
click at [725, 208] on icon "Search widget" at bounding box center [734, 208] width 24 height 24
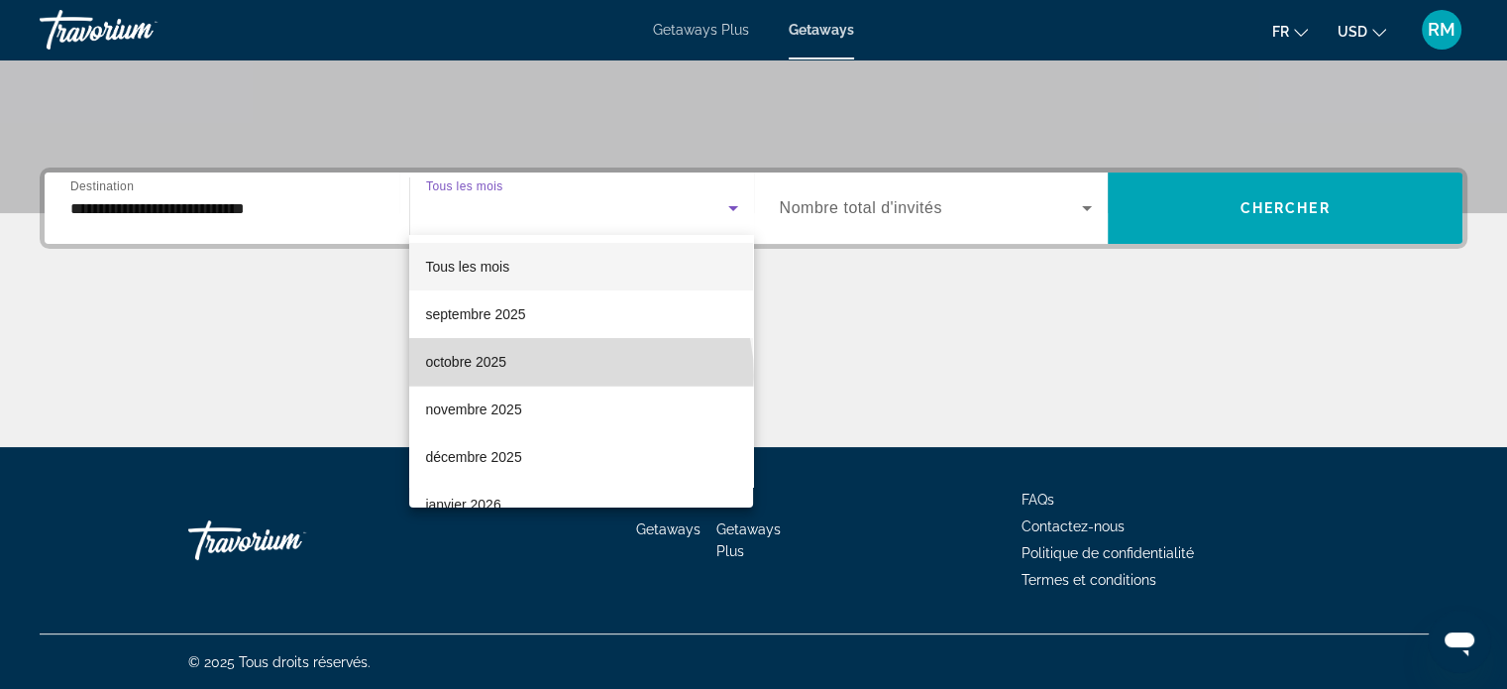
click at [580, 376] on mat-option "octobre 2025" at bounding box center [581, 362] width 344 height 48
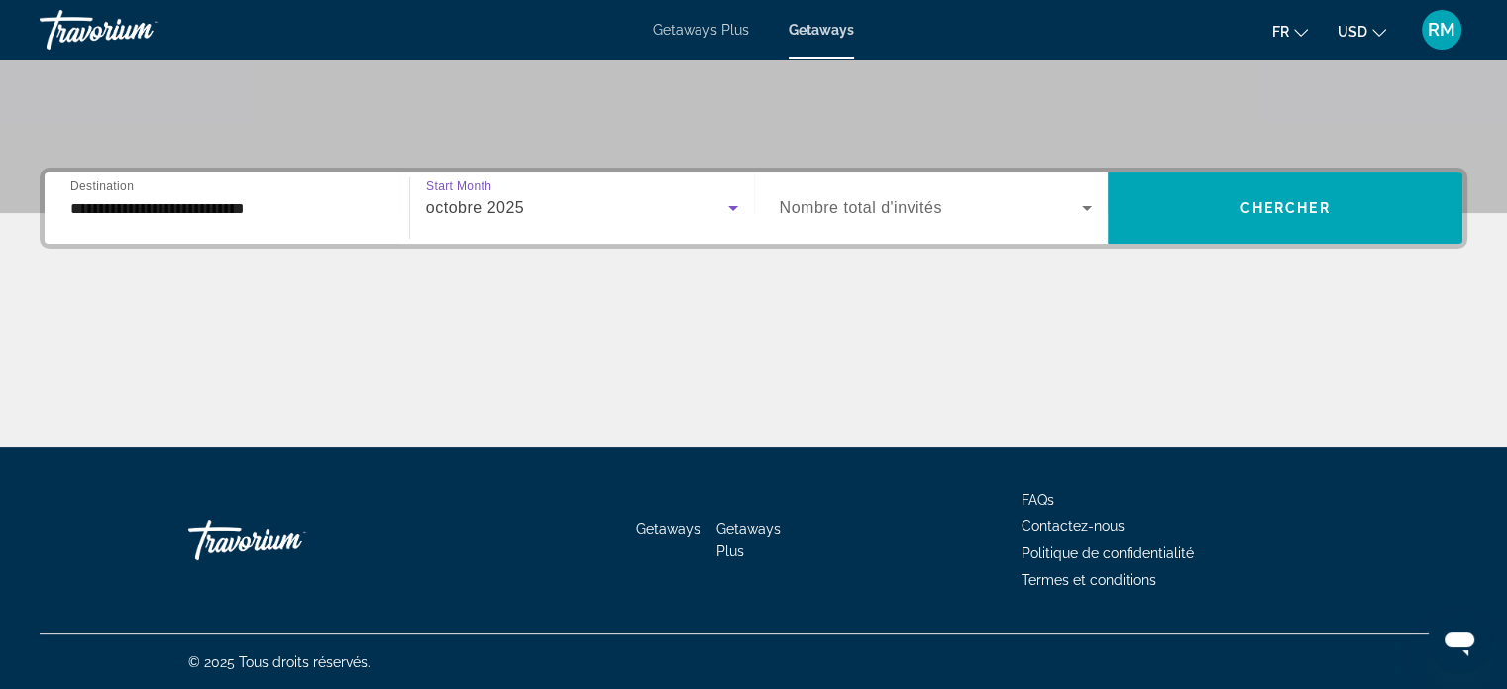
click at [1082, 208] on icon "Search widget" at bounding box center [1087, 208] width 24 height 24
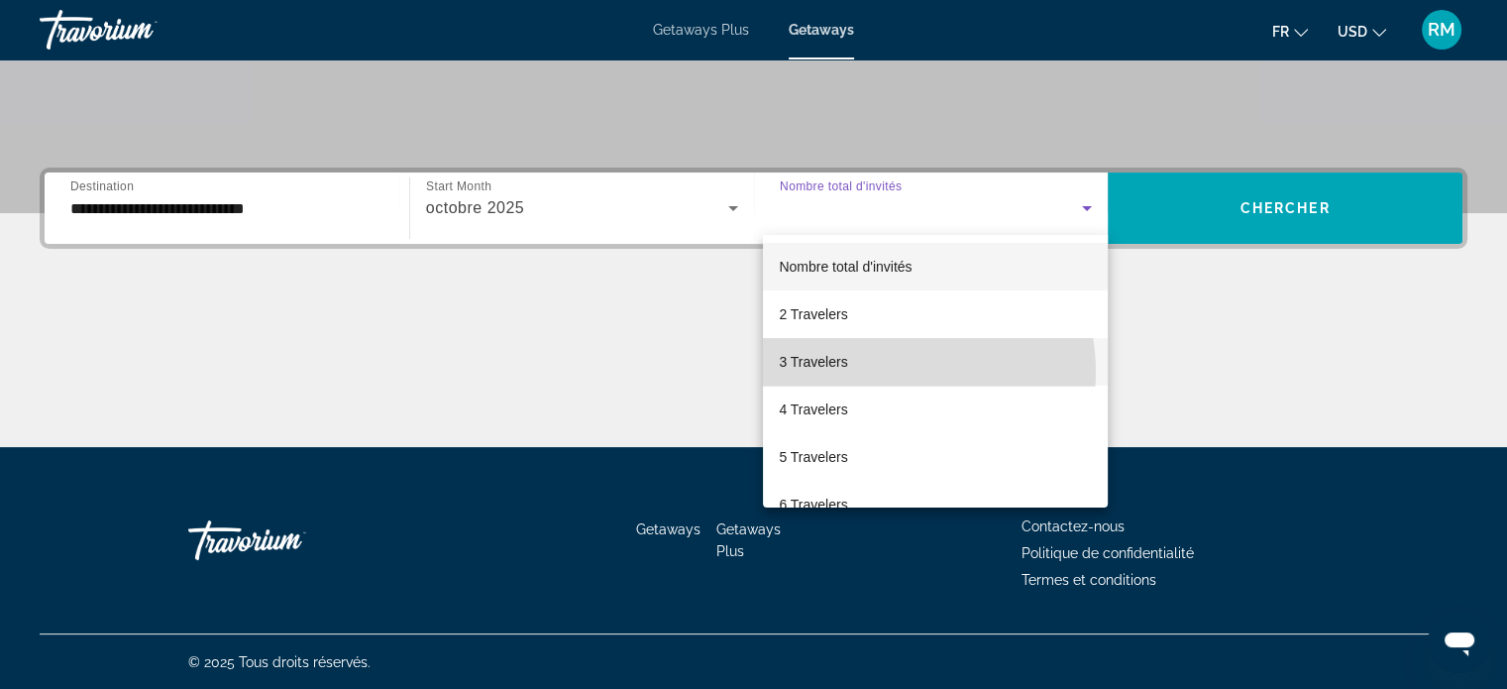
click at [892, 372] on mat-option "3 Travelers" at bounding box center [935, 362] width 345 height 48
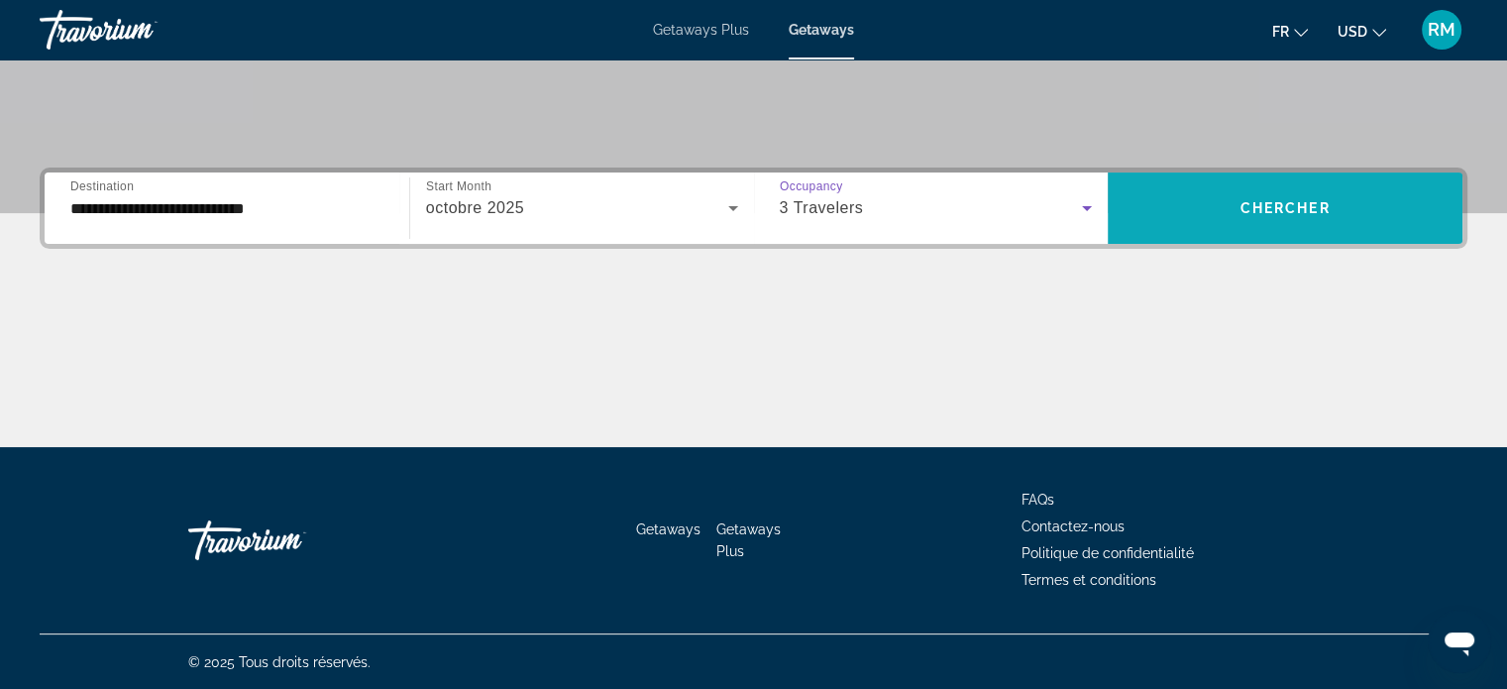
click at [1257, 217] on span "Search widget" at bounding box center [1285, 208] width 355 height 48
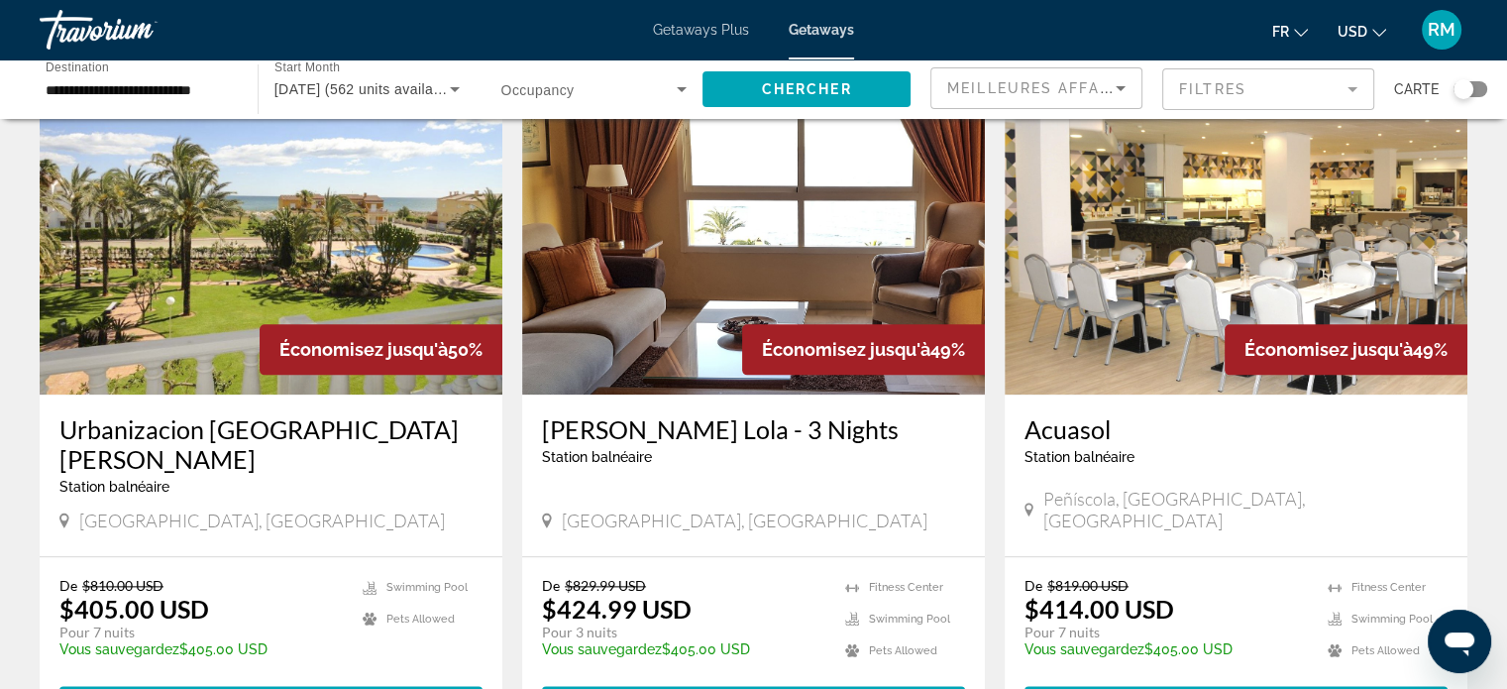
scroll to position [2280, 0]
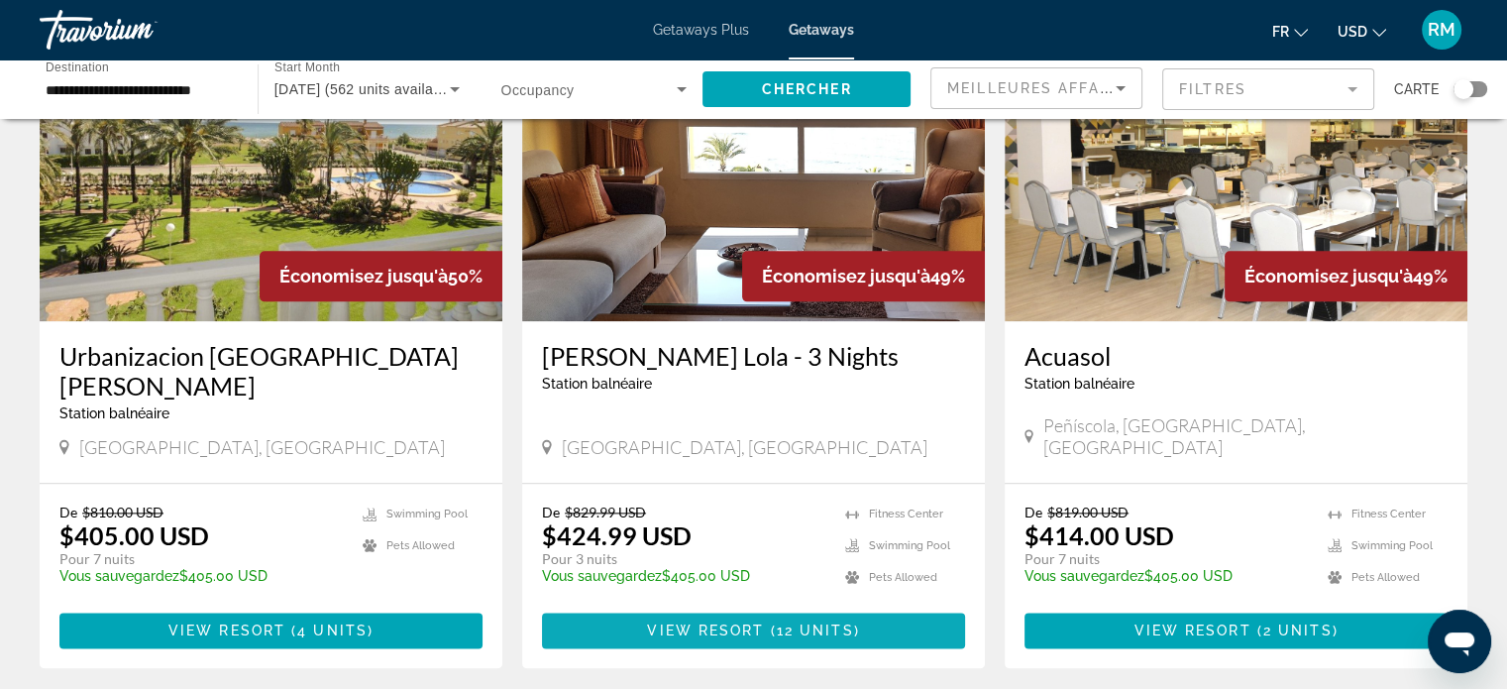
click at [821, 622] on span "12 units" at bounding box center [815, 630] width 77 height 16
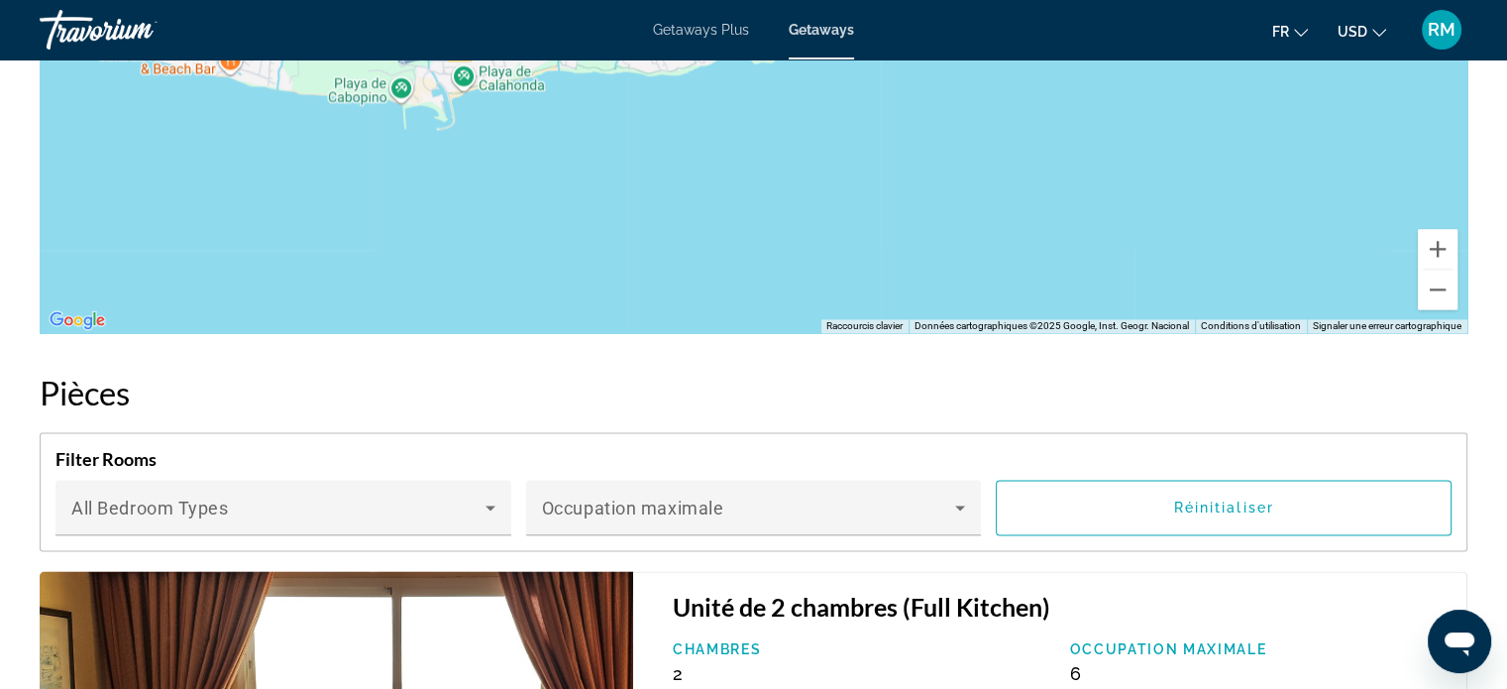
scroll to position [2874, 0]
